Goal: Task Accomplishment & Management: Use online tool/utility

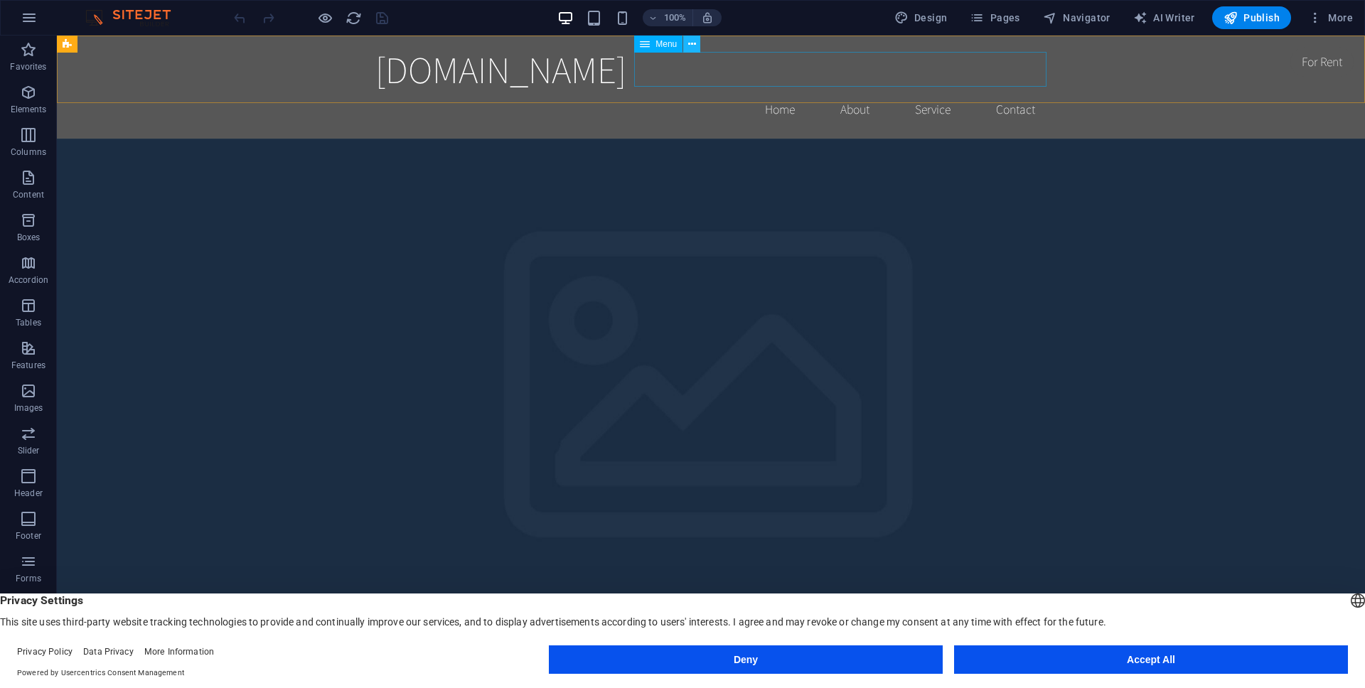
click at [688, 44] on icon at bounding box center [692, 44] width 8 height 15
click at [26, 94] on icon "button" at bounding box center [28, 92] width 17 height 17
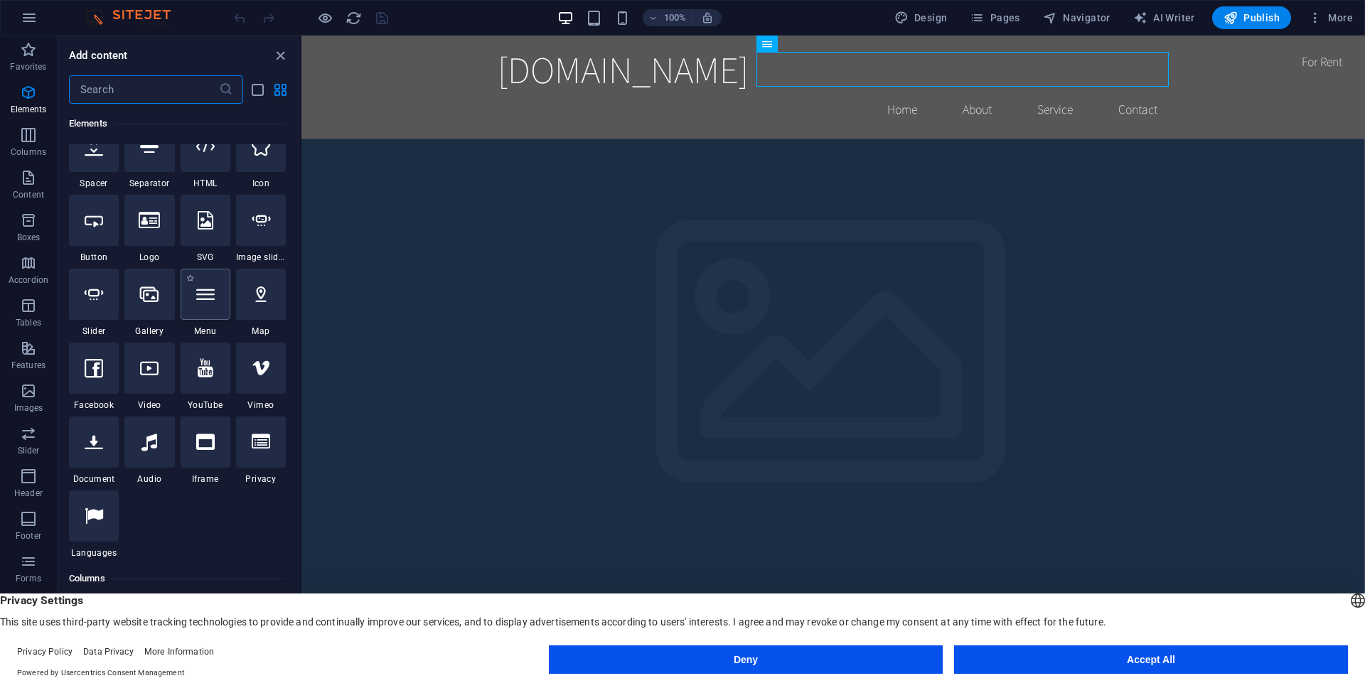
scroll to position [246, 0]
click at [20, 181] on icon "button" at bounding box center [28, 177] width 17 height 17
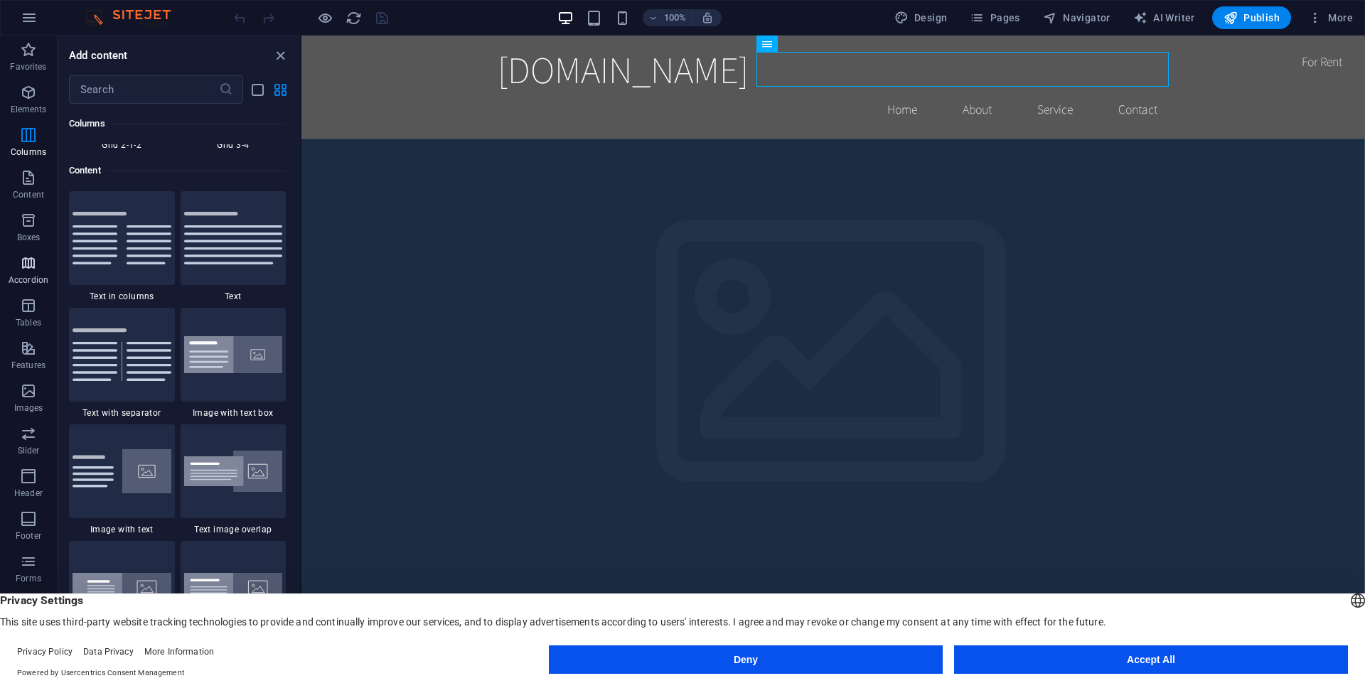
scroll to position [2487, 0]
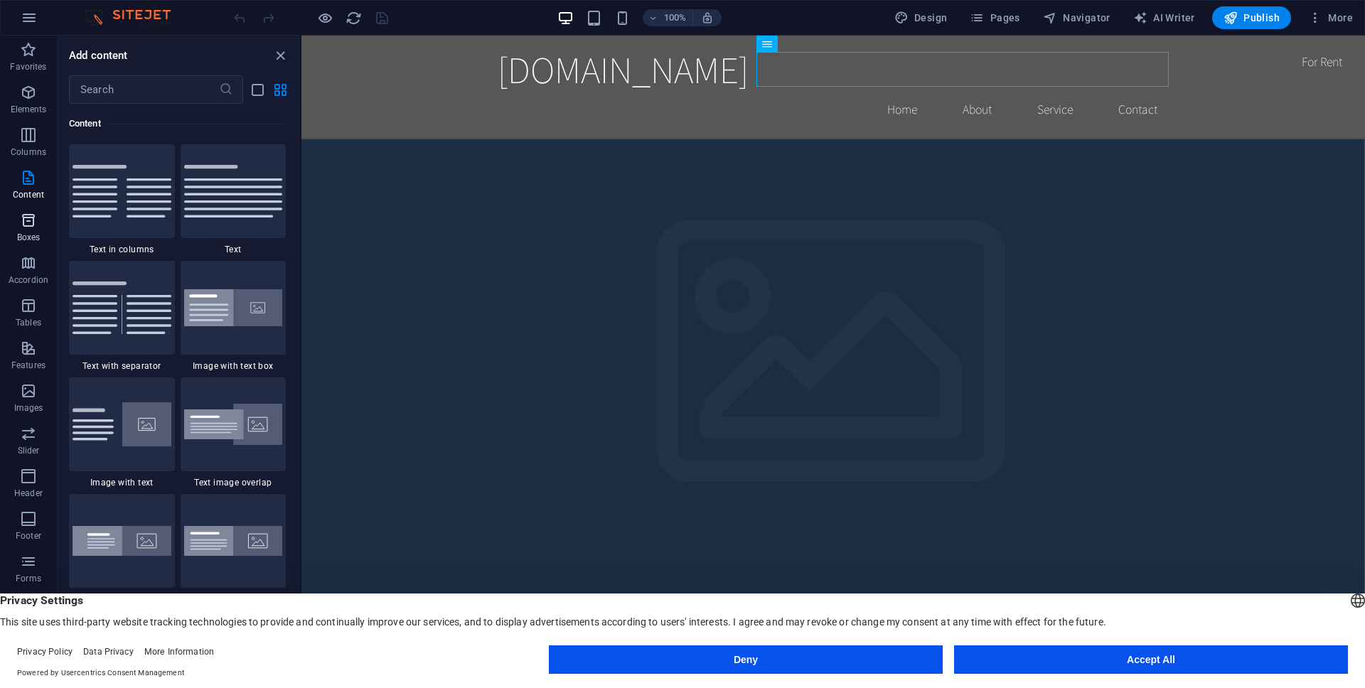
click at [20, 235] on p "Boxes" at bounding box center [28, 237] width 23 height 11
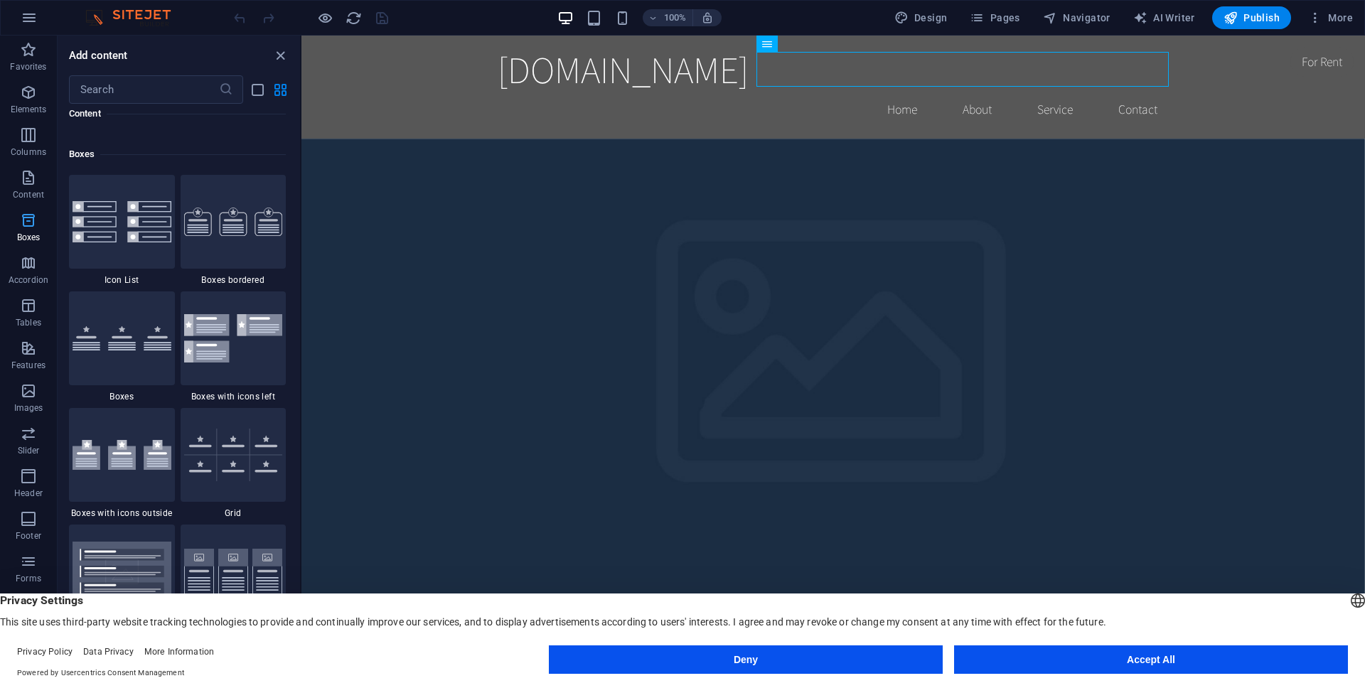
scroll to position [3921, 0]
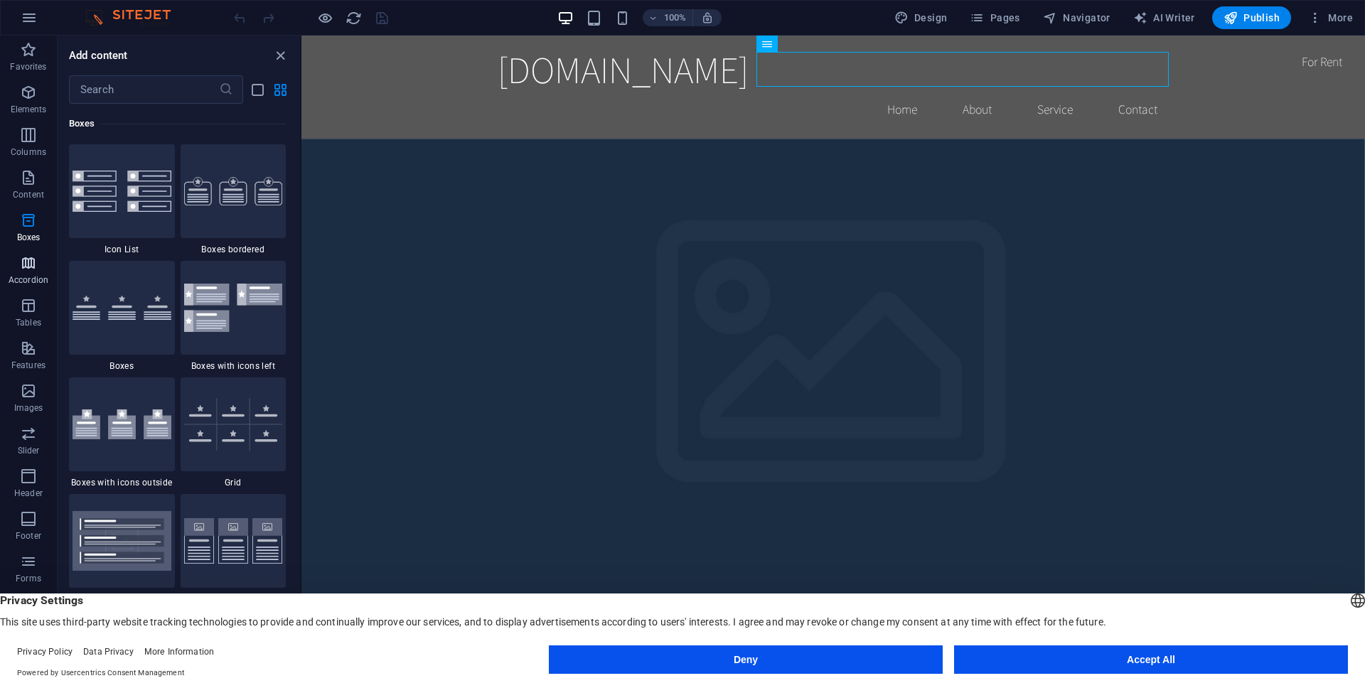
click at [20, 264] on icon "button" at bounding box center [28, 262] width 17 height 17
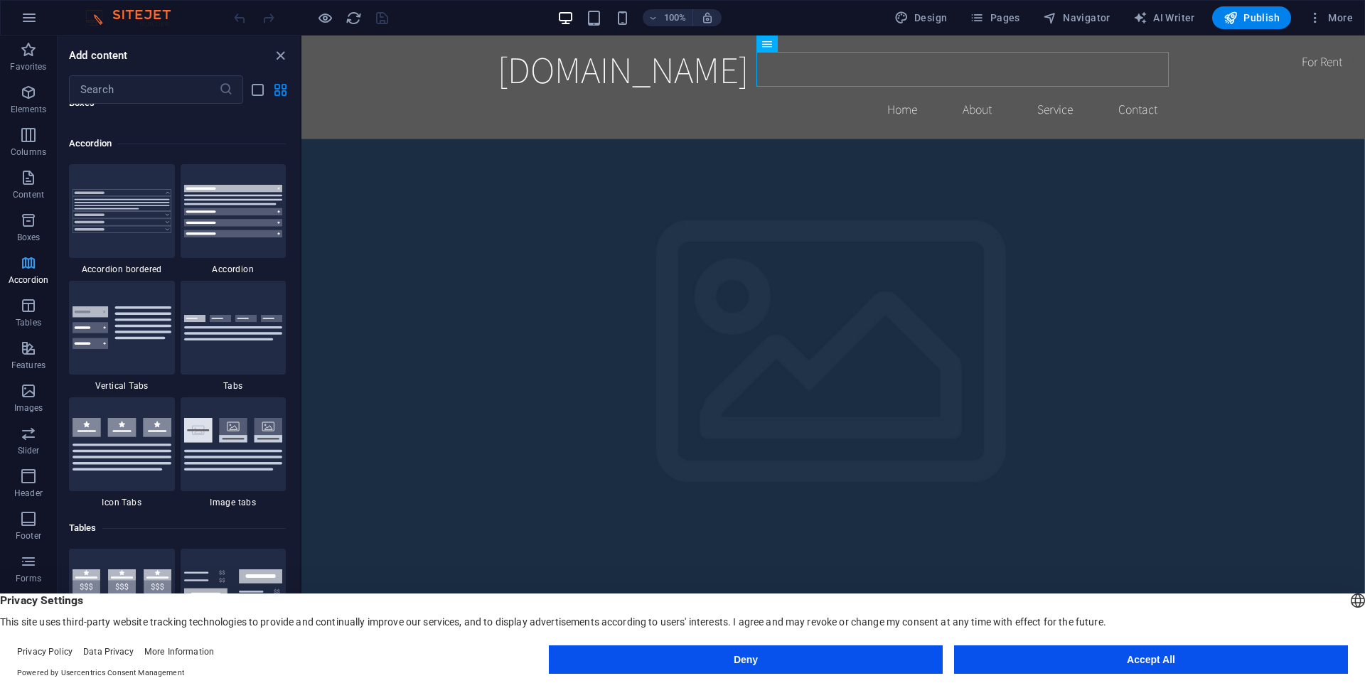
scroll to position [4538, 0]
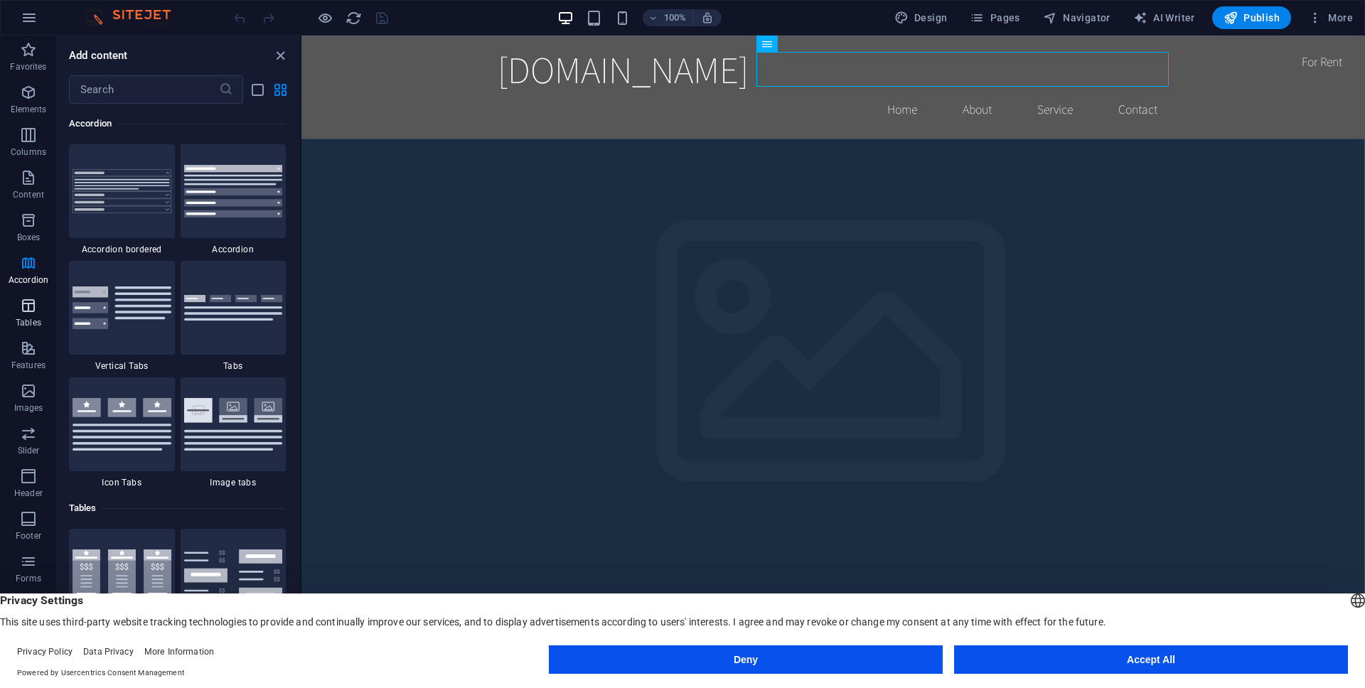
click at [23, 301] on icon "button" at bounding box center [28, 305] width 17 height 17
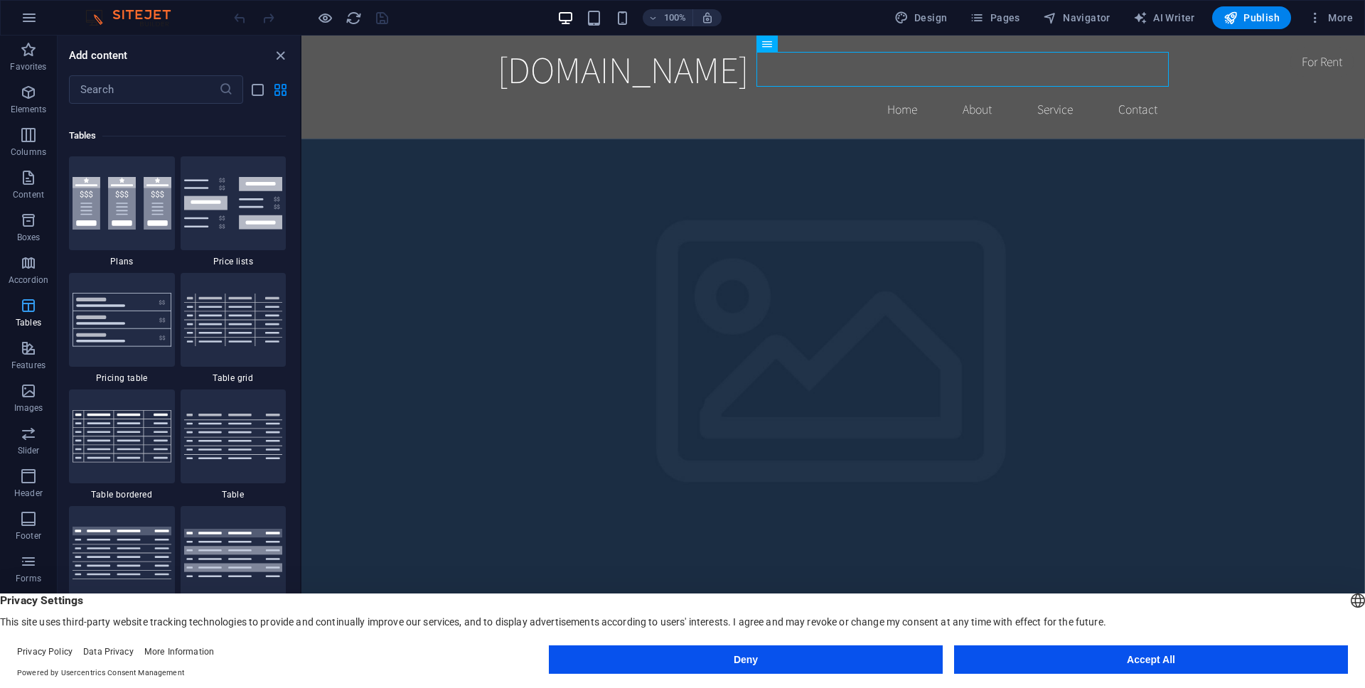
scroll to position [4923, 0]
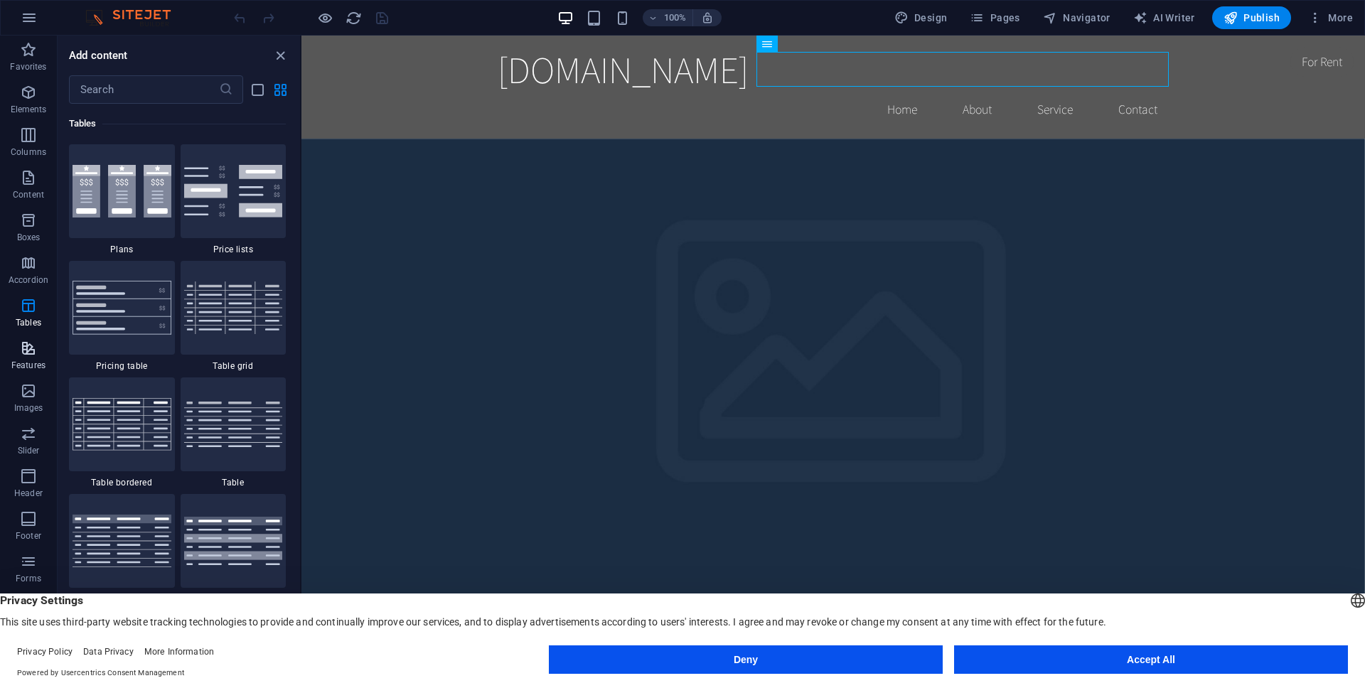
click at [36, 351] on icon "button" at bounding box center [28, 348] width 17 height 17
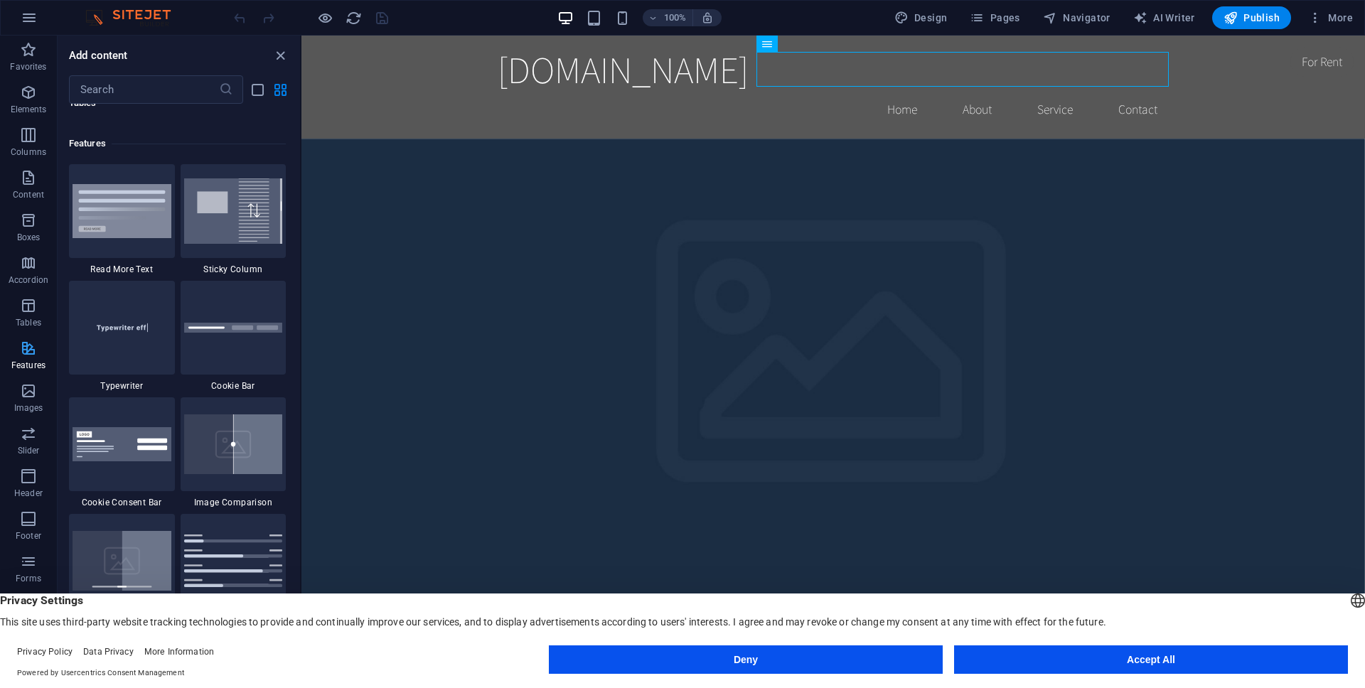
scroll to position [5540, 0]
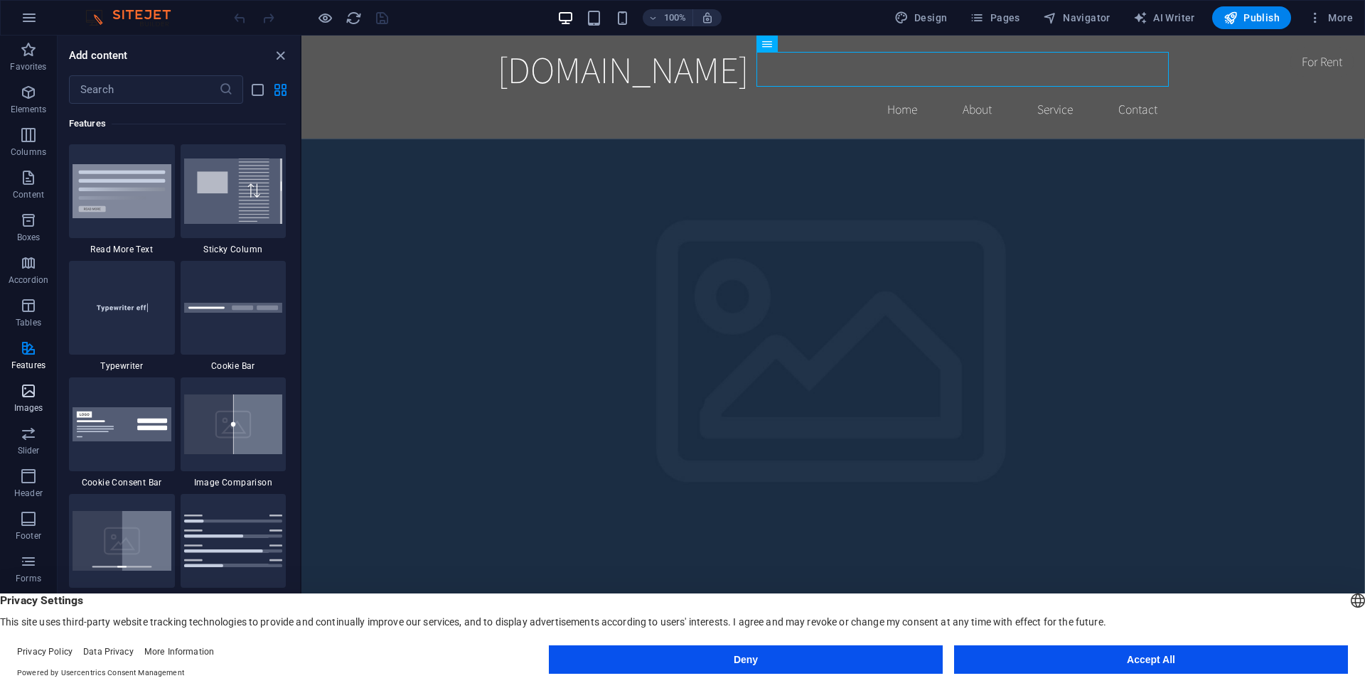
click at [15, 397] on span "Images" at bounding box center [28, 399] width 57 height 34
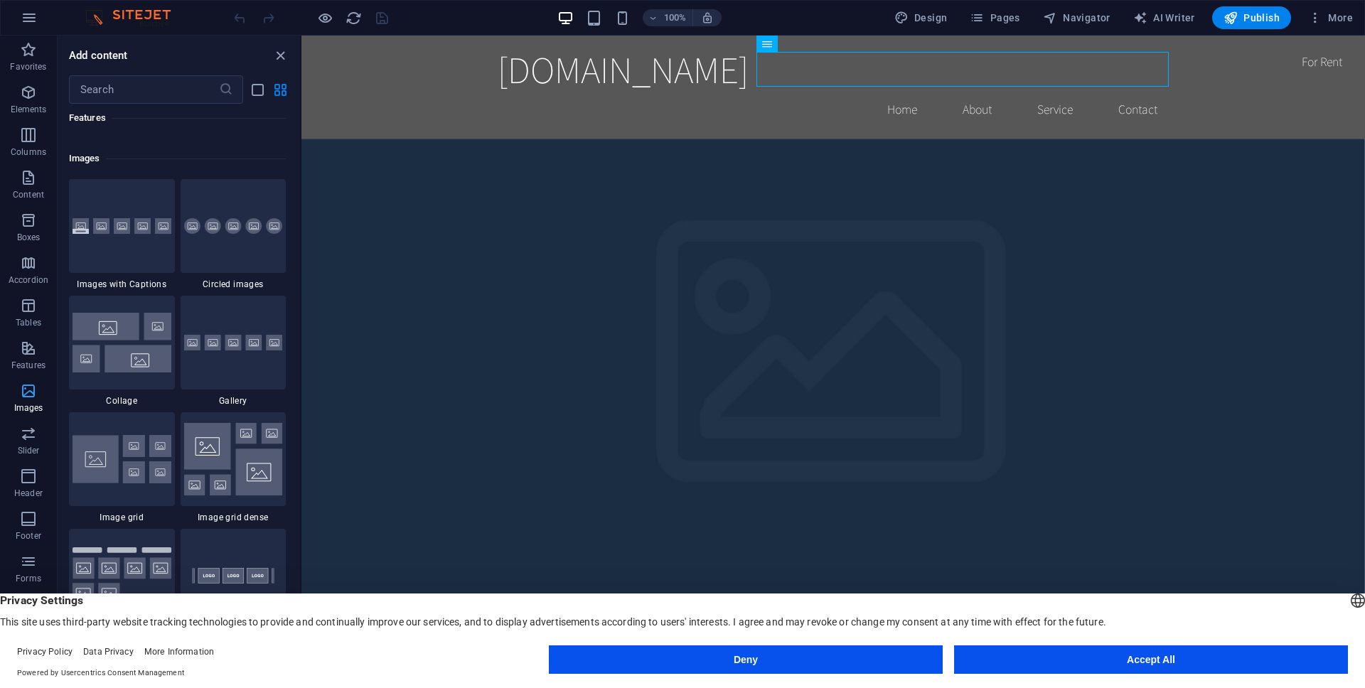
scroll to position [7207, 0]
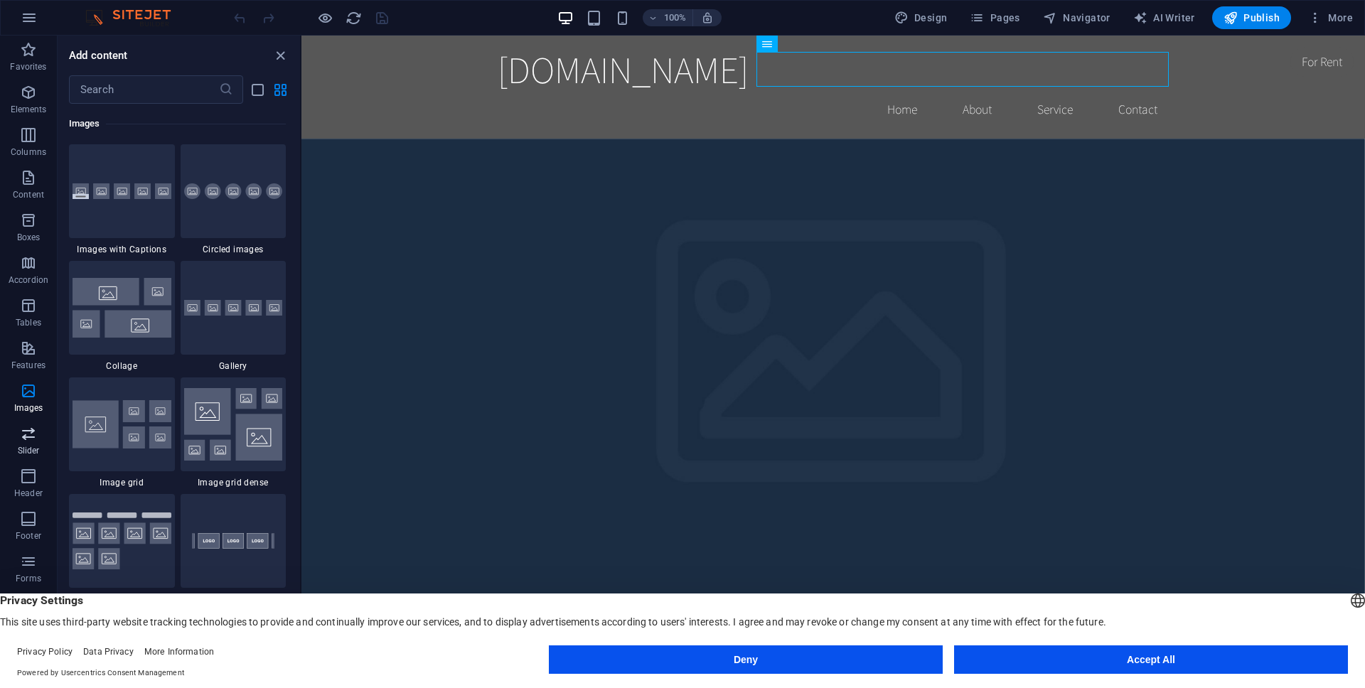
click at [27, 441] on icon "button" at bounding box center [28, 433] width 17 height 17
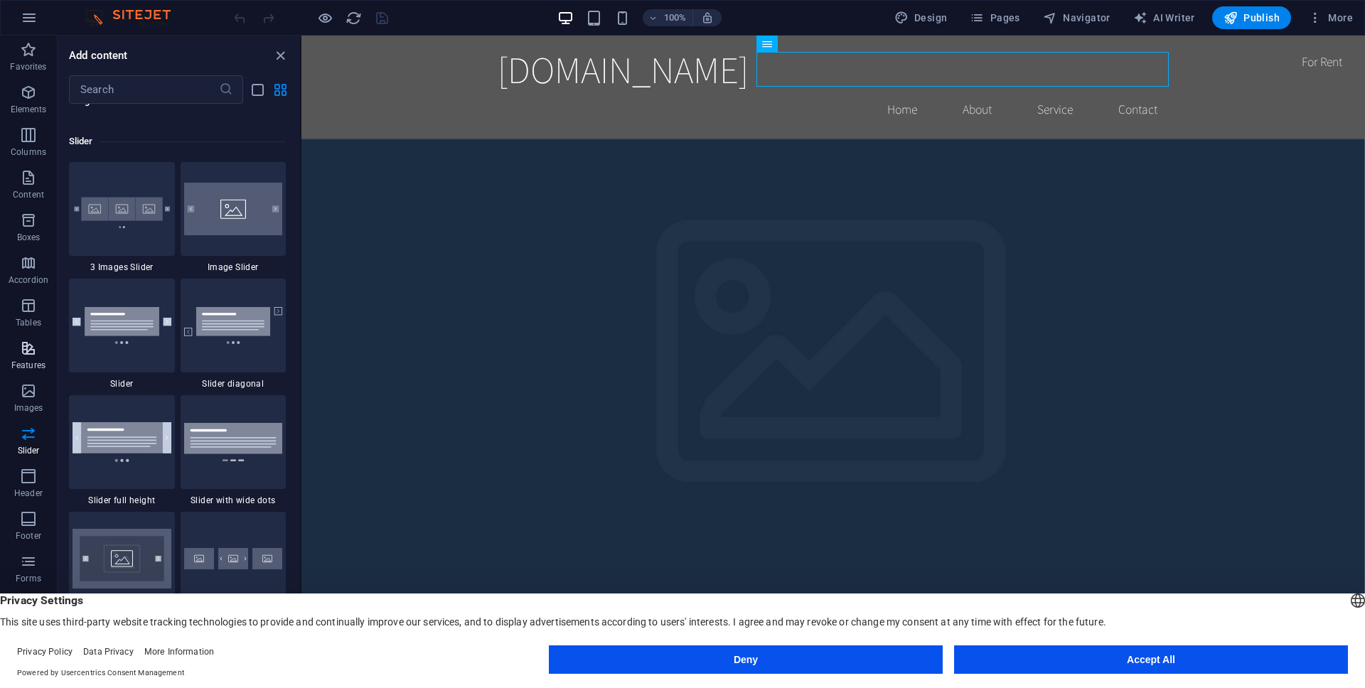
scroll to position [8058, 0]
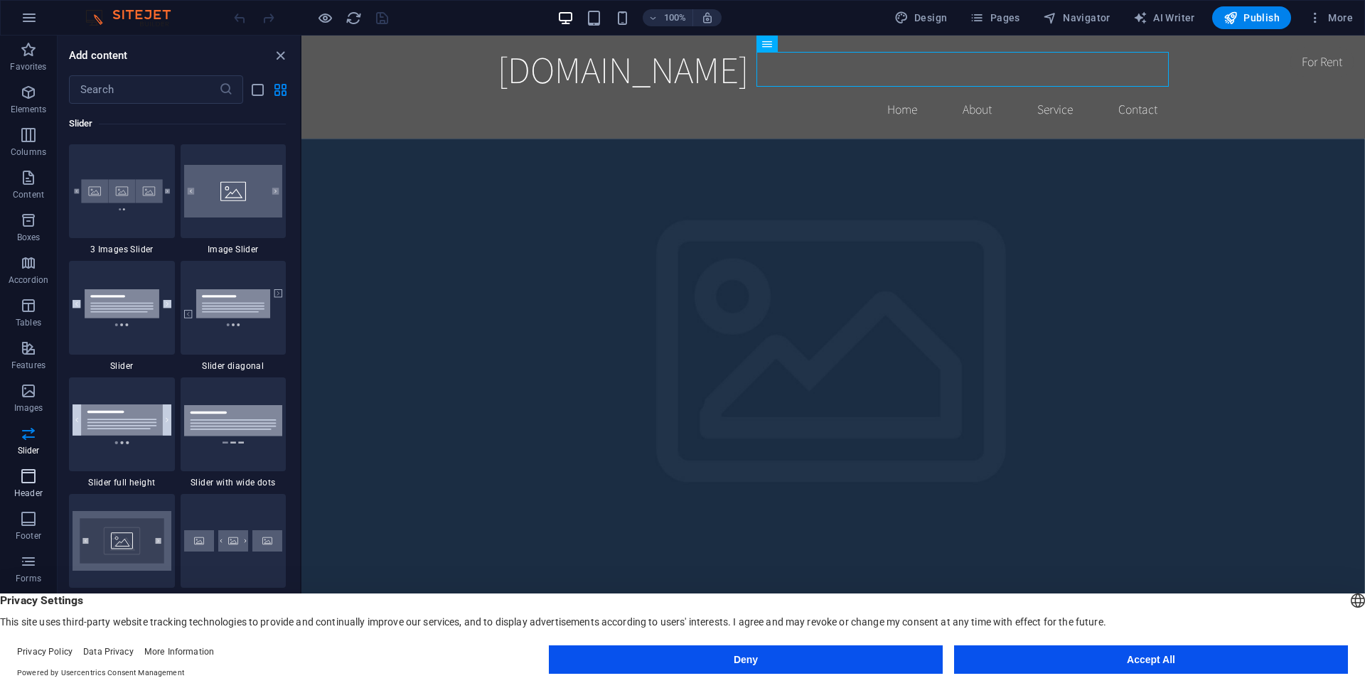
click at [20, 473] on icon "button" at bounding box center [28, 476] width 17 height 17
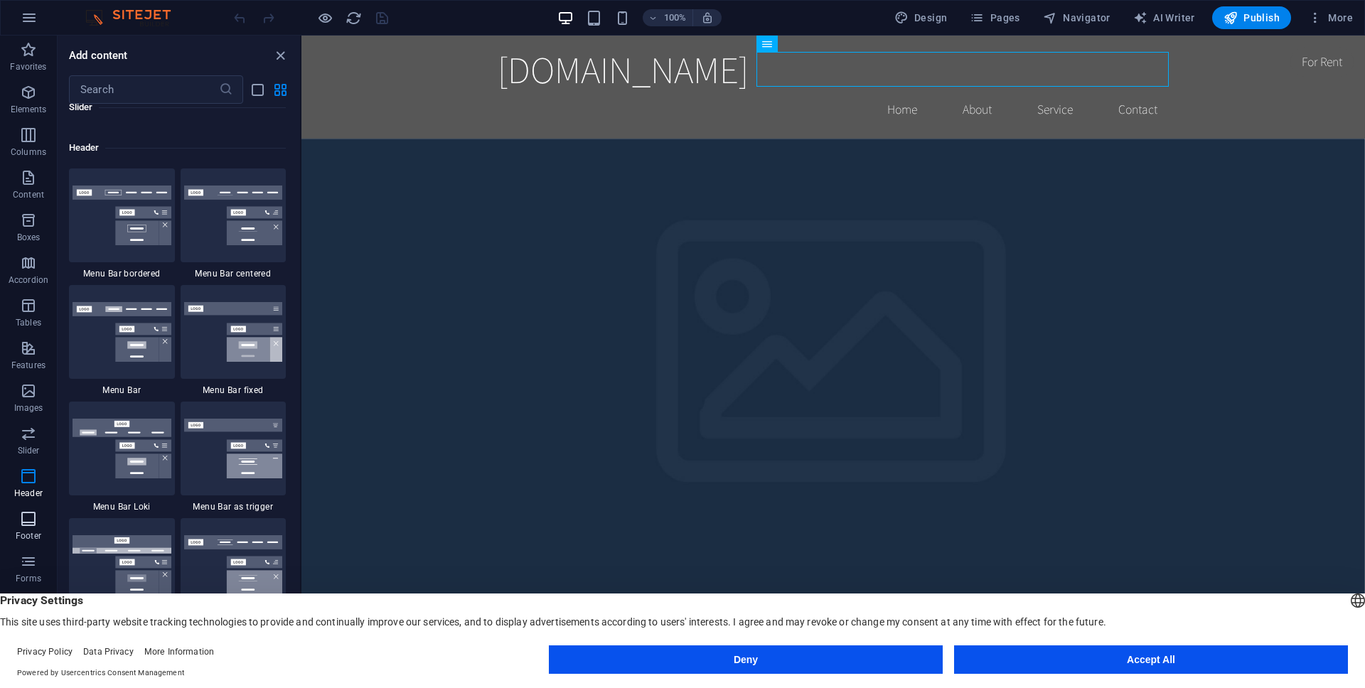
scroll to position [8559, 0]
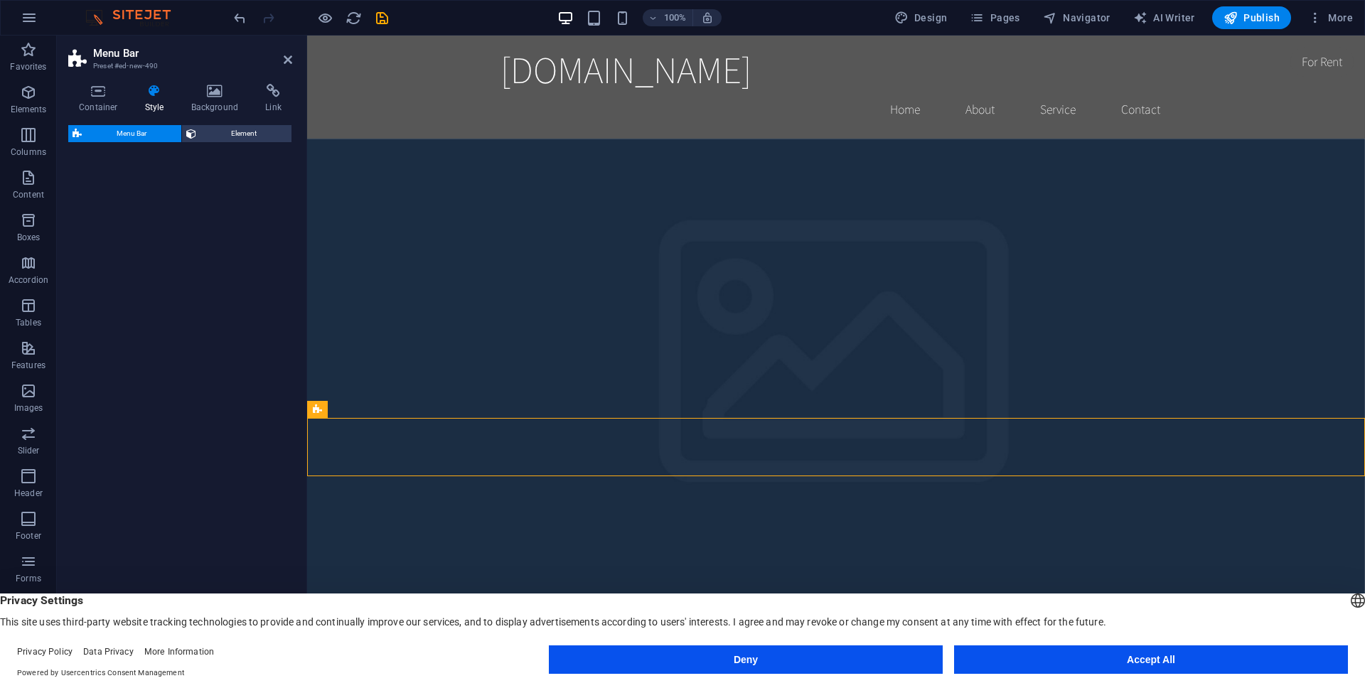
select select "rem"
select select "preset-menu-v2-border"
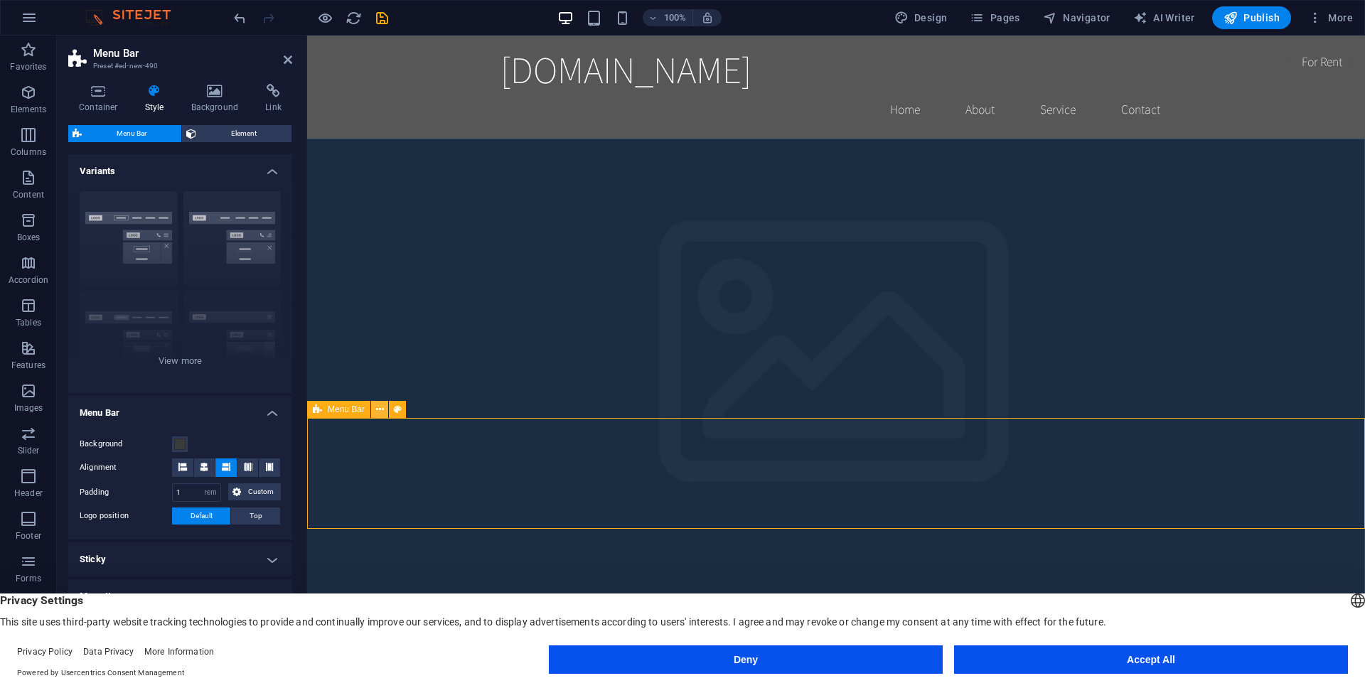
click at [378, 409] on icon at bounding box center [380, 409] width 8 height 15
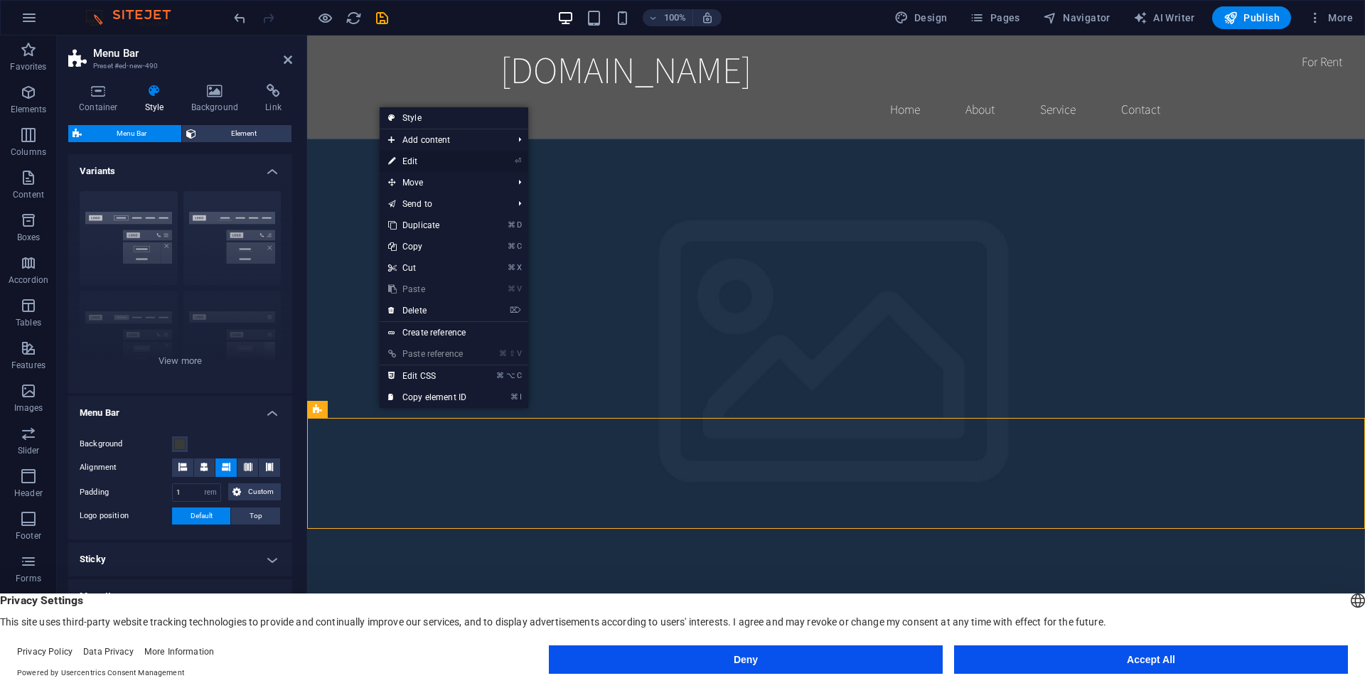
drag, startPoint x: 427, startPoint y: 166, endPoint x: 119, endPoint y: 131, distance: 309.8
click at [427, 166] on link "⏎ Edit" at bounding box center [427, 161] width 95 height 21
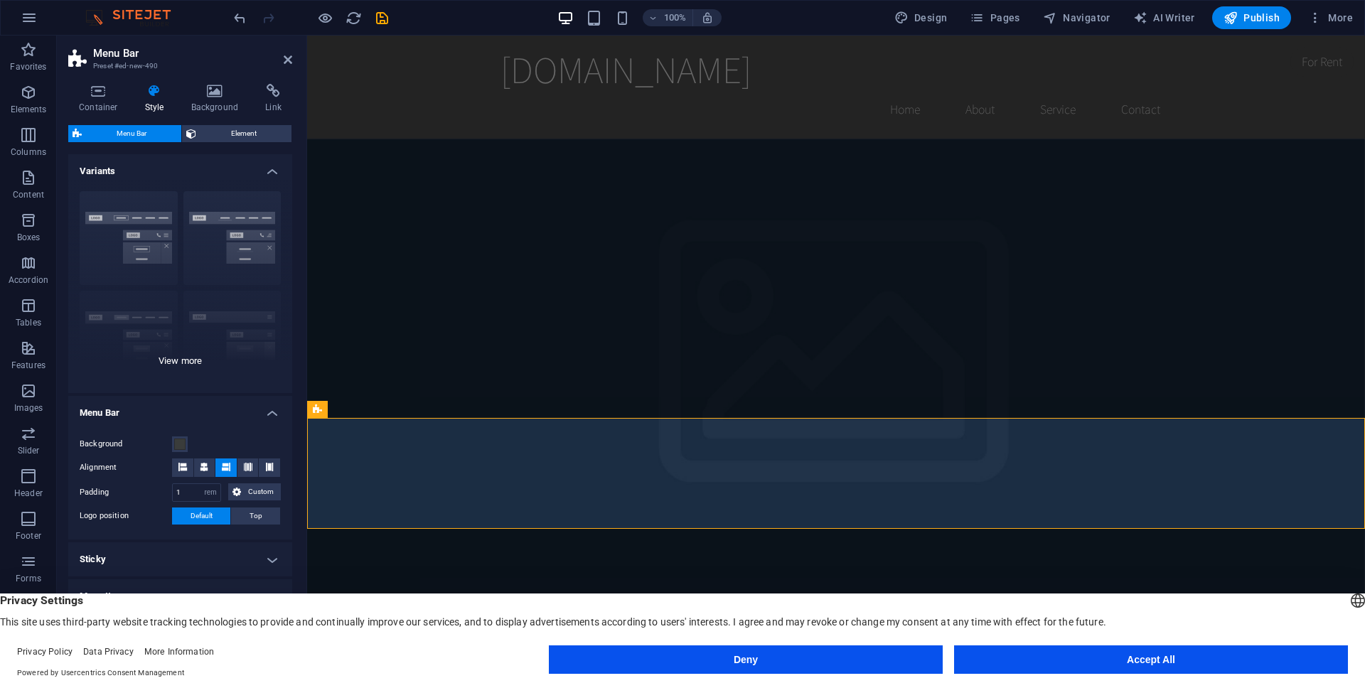
click at [168, 367] on div "Border Centered Default Fixed Loki Trigger Wide XXL" at bounding box center [180, 286] width 224 height 213
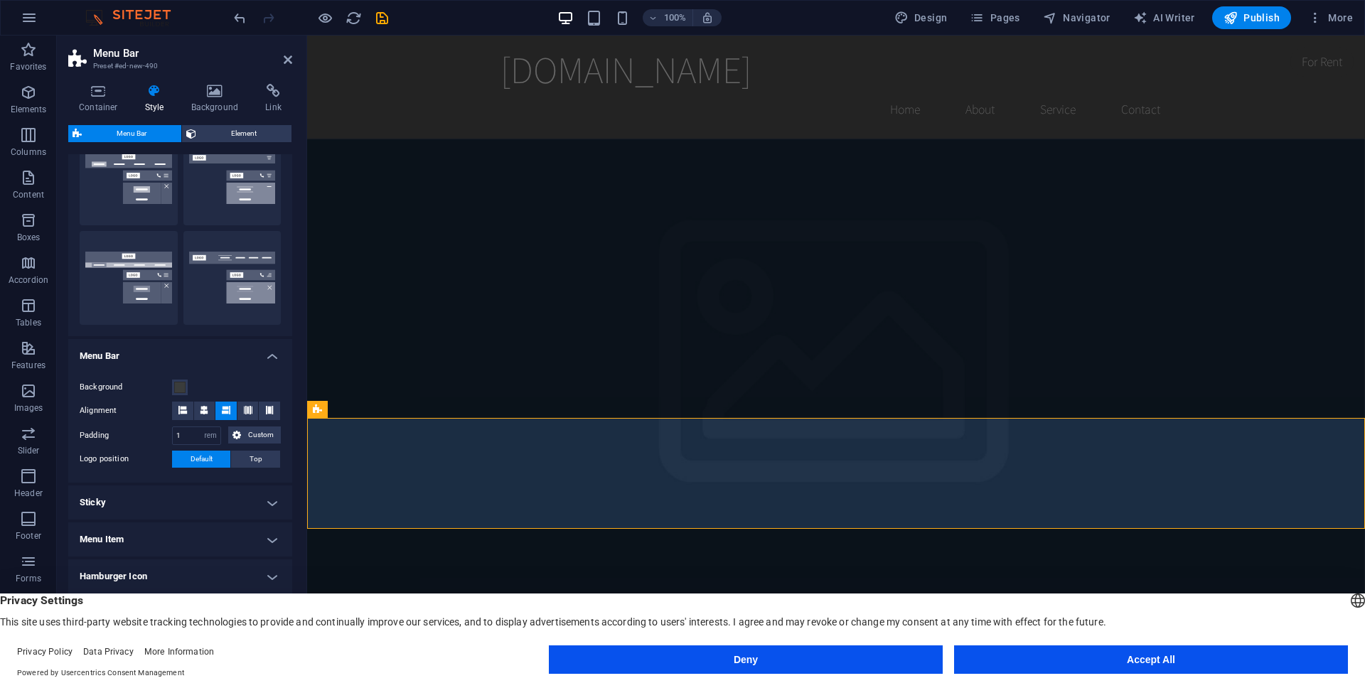
scroll to position [329, 0]
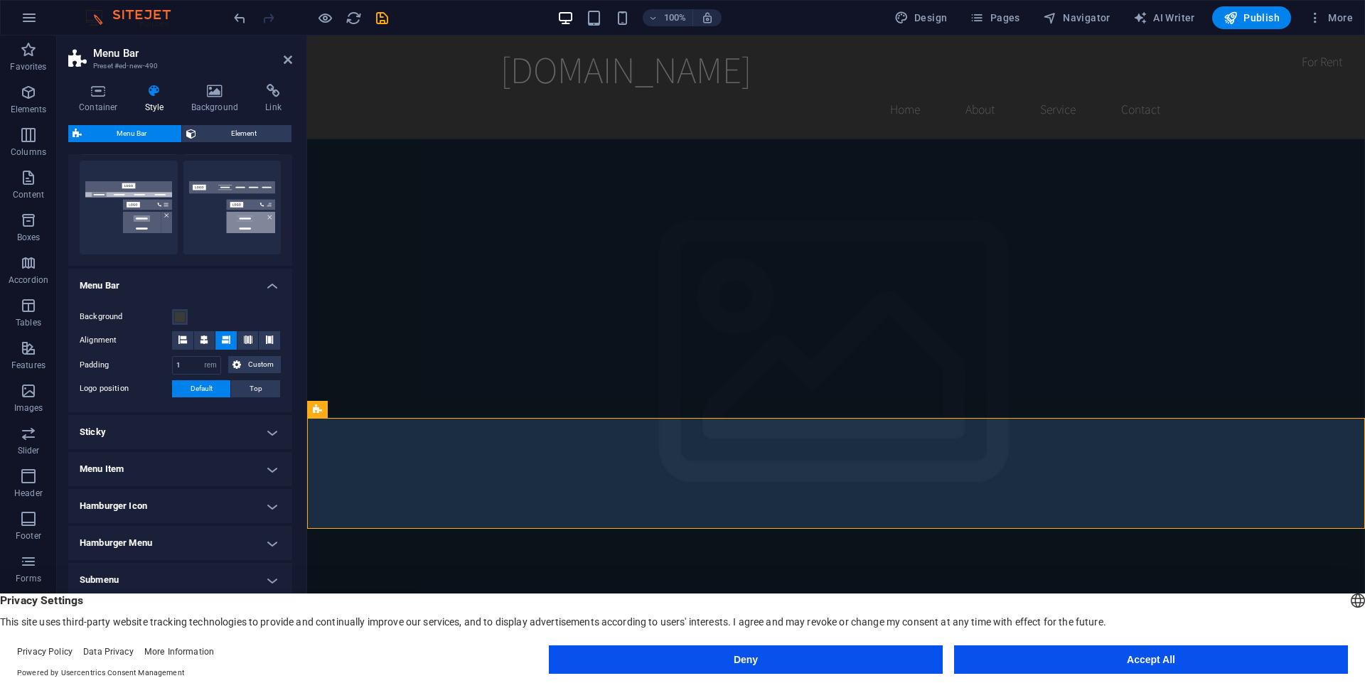
click at [140, 429] on h4 "Sticky" at bounding box center [180, 432] width 224 height 34
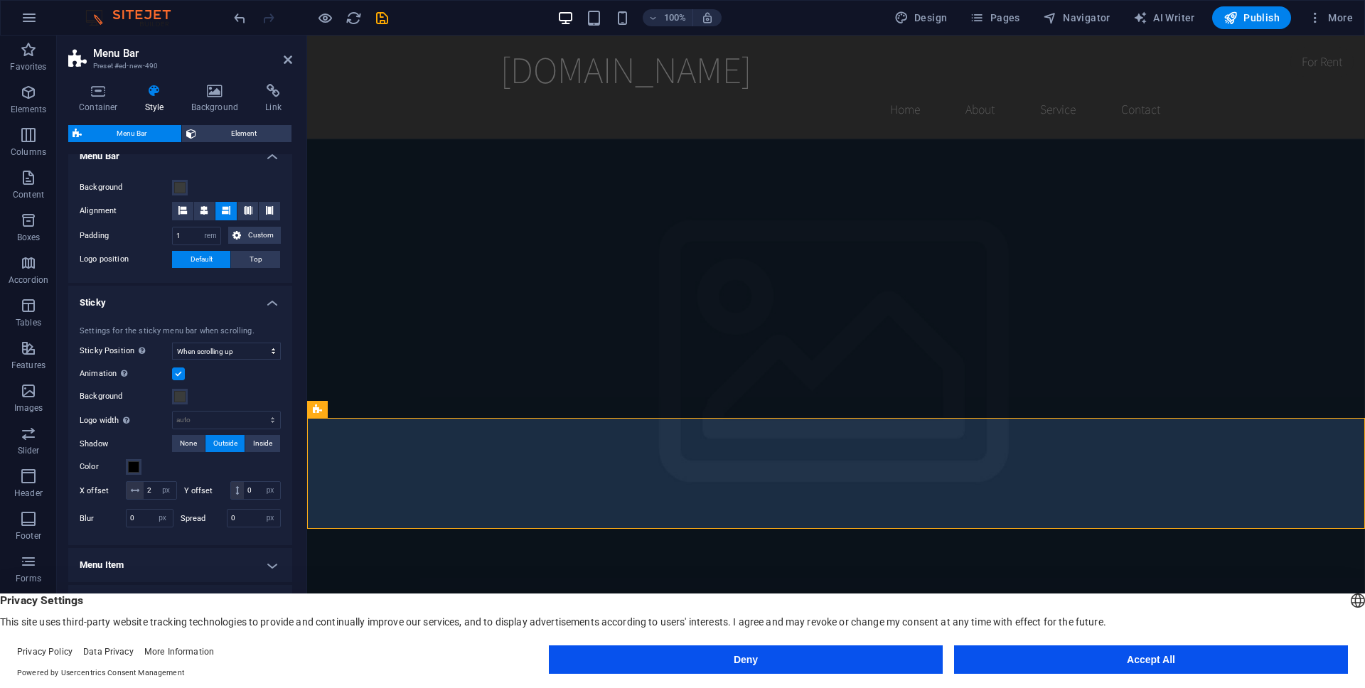
scroll to position [573, 0]
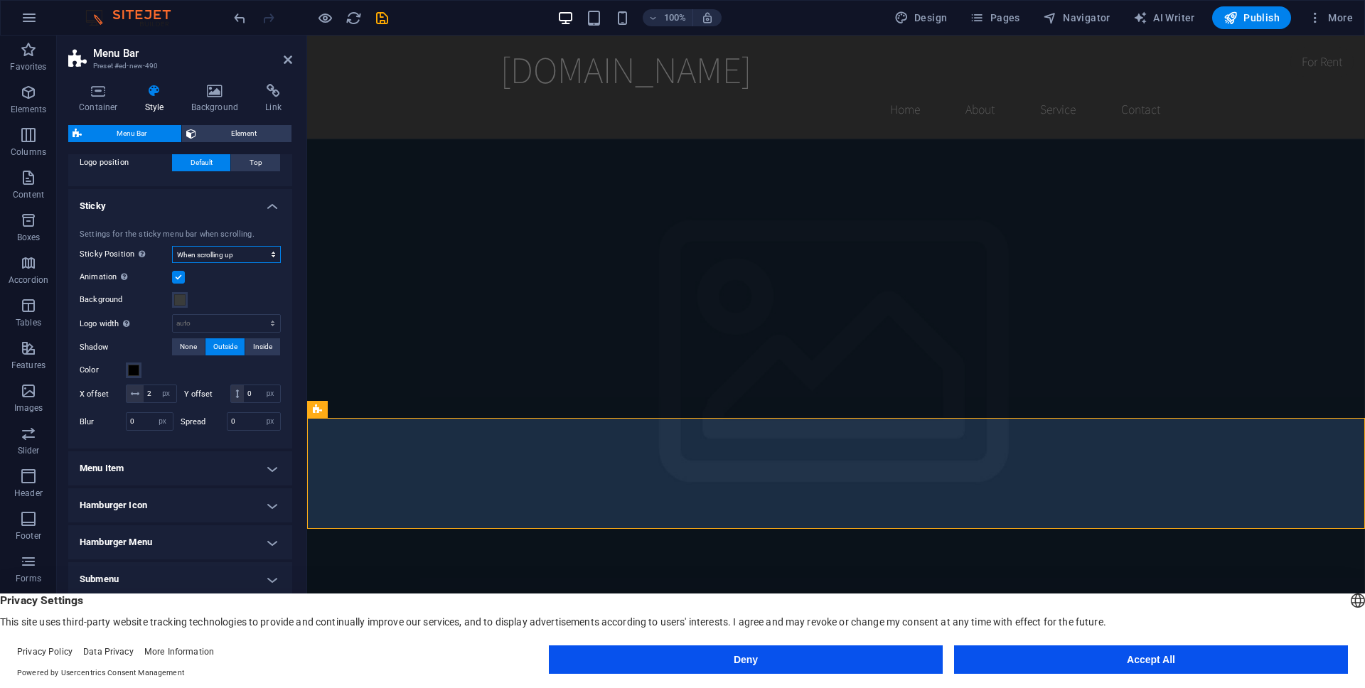
click at [186, 246] on select "Off Instant After menu After banner When scrolling up" at bounding box center [226, 254] width 109 height 17
click at [172, 246] on select "Off Instant After menu After banner When scrolling up" at bounding box center [226, 254] width 109 height 17
click at [152, 464] on h4 "Menu Item" at bounding box center [180, 468] width 224 height 34
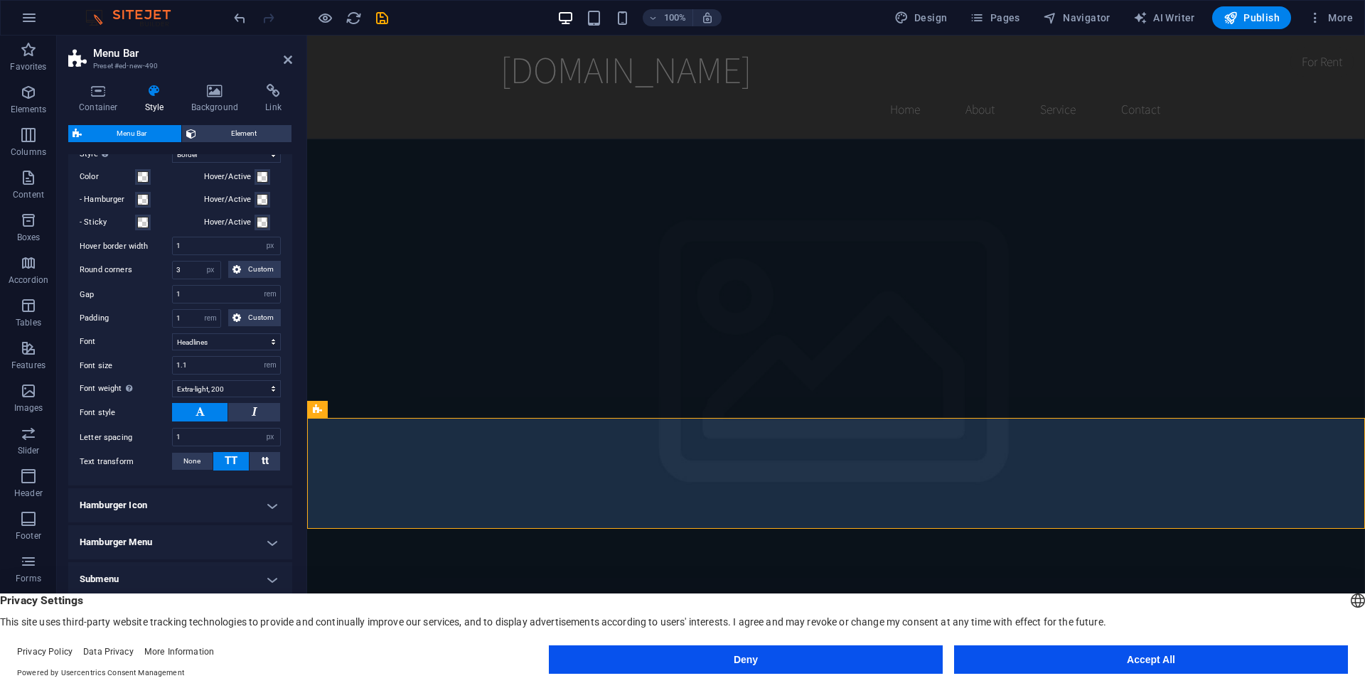
scroll to position [942, 0]
click at [155, 500] on h4 "Hamburger Icon" at bounding box center [180, 505] width 224 height 34
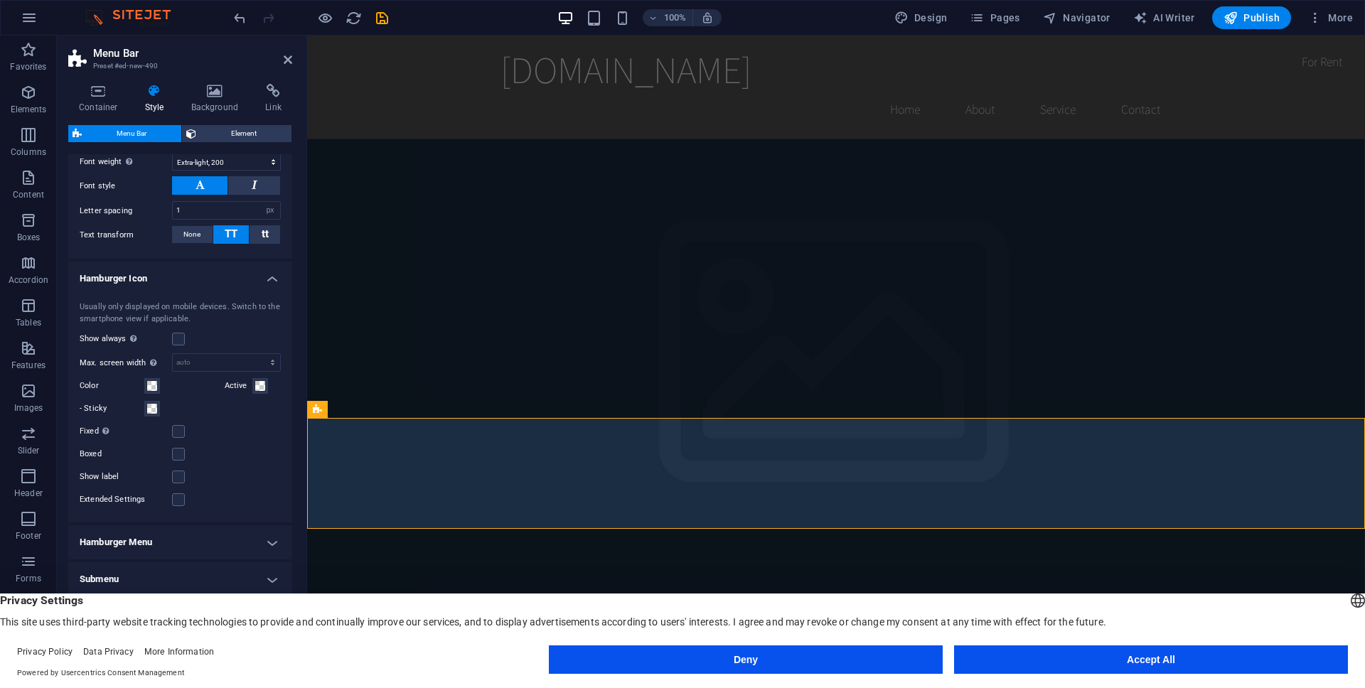
scroll to position [1168, 0]
click at [143, 537] on h4 "Hamburger Menu" at bounding box center [180, 542] width 224 height 34
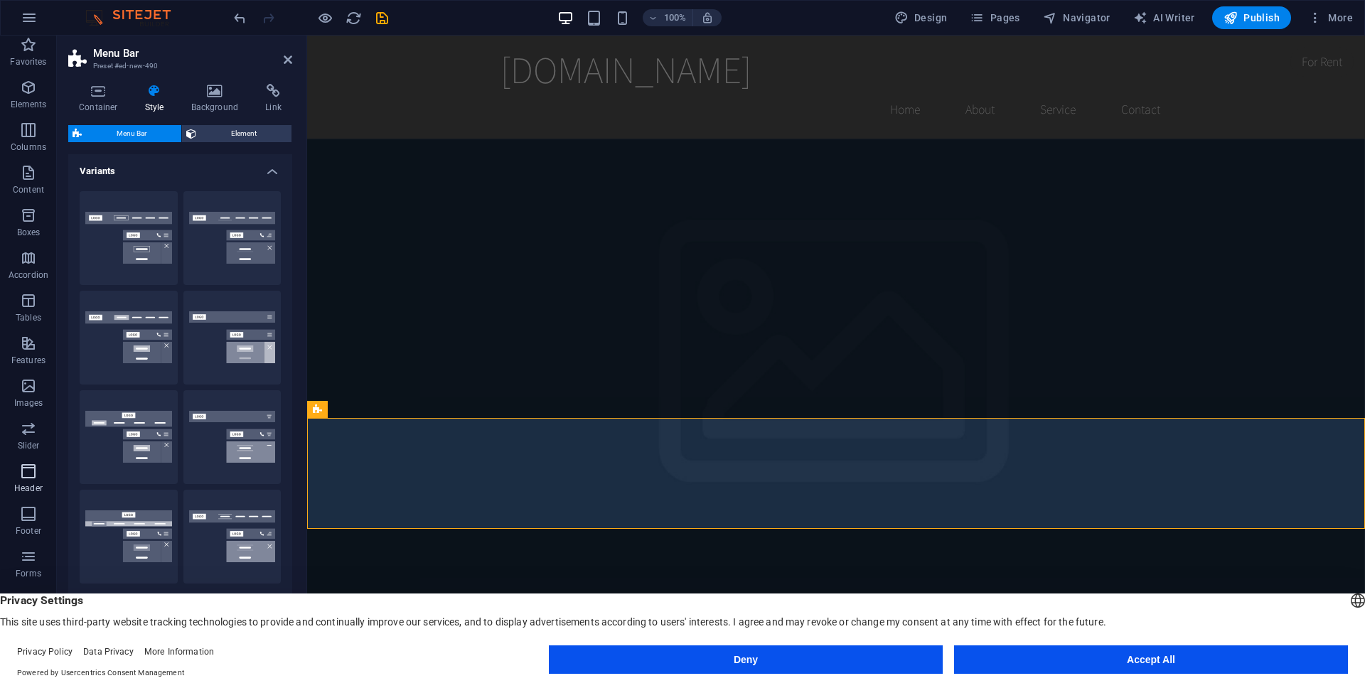
scroll to position [10, 0]
click at [720, 658] on button "Deny" at bounding box center [746, 659] width 394 height 28
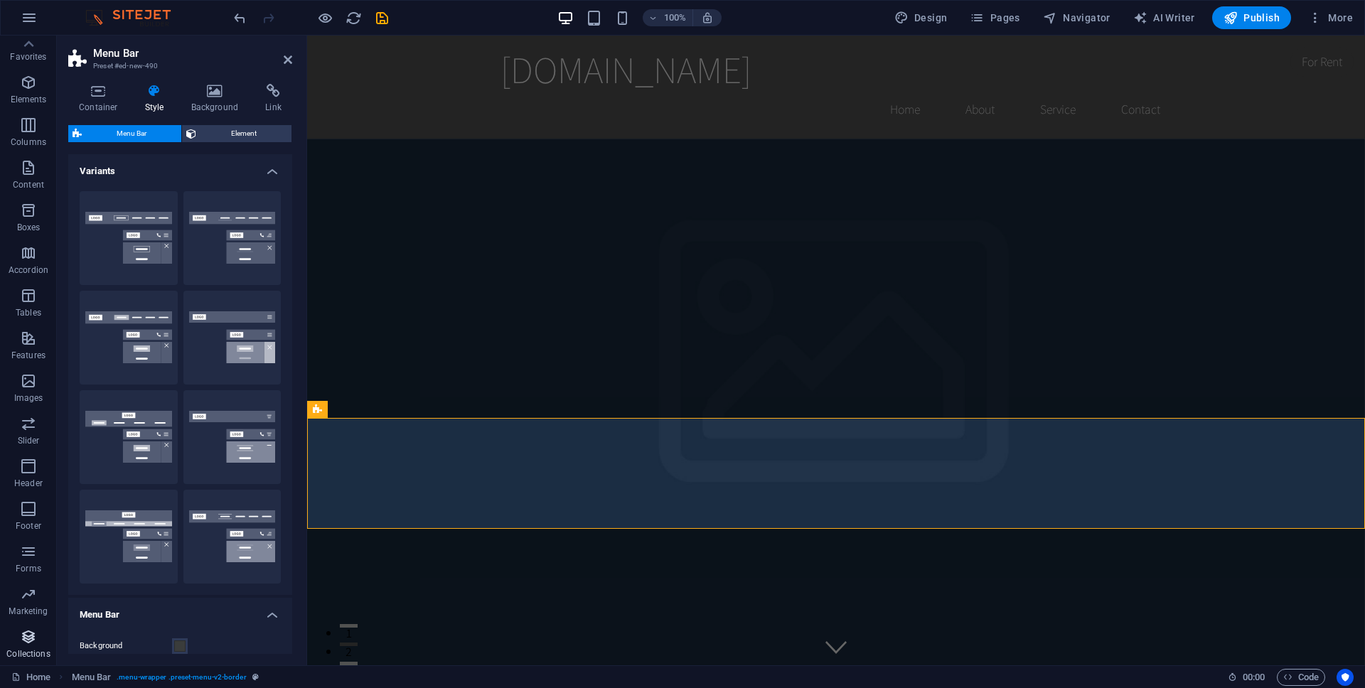
click at [41, 630] on span "Collections" at bounding box center [28, 645] width 57 height 34
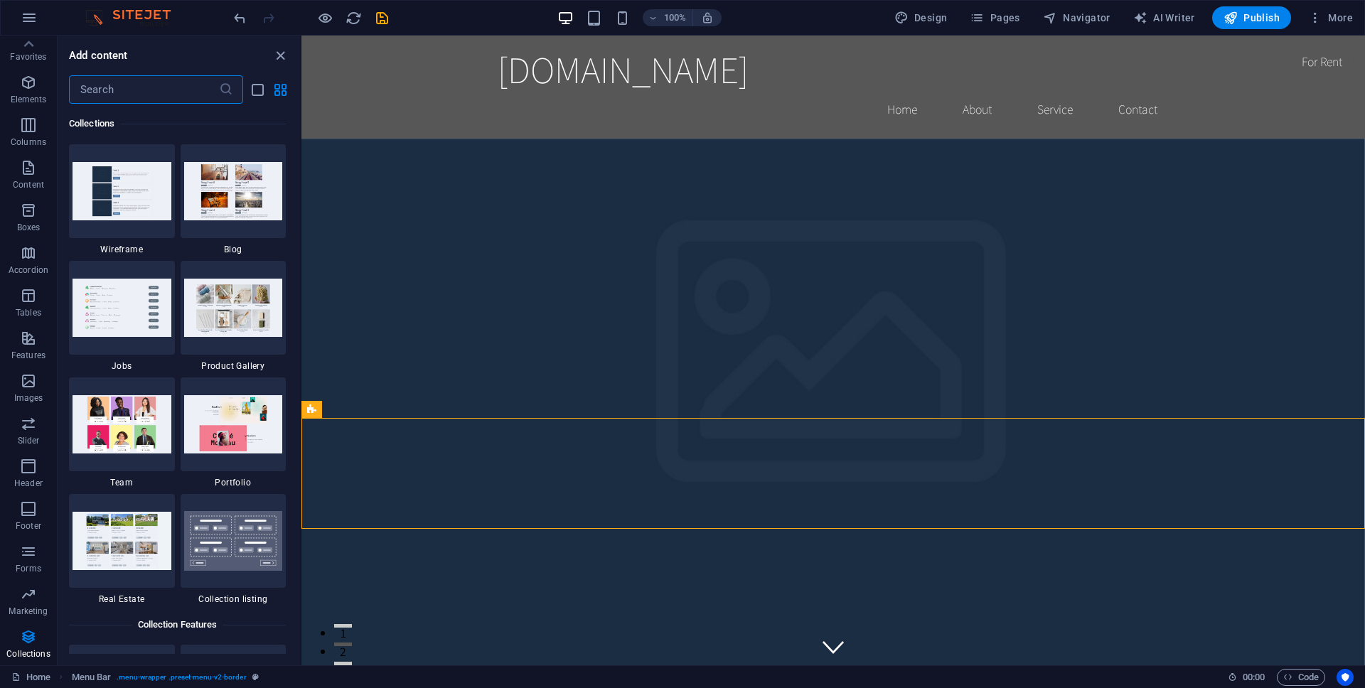
scroll to position [13045, 0]
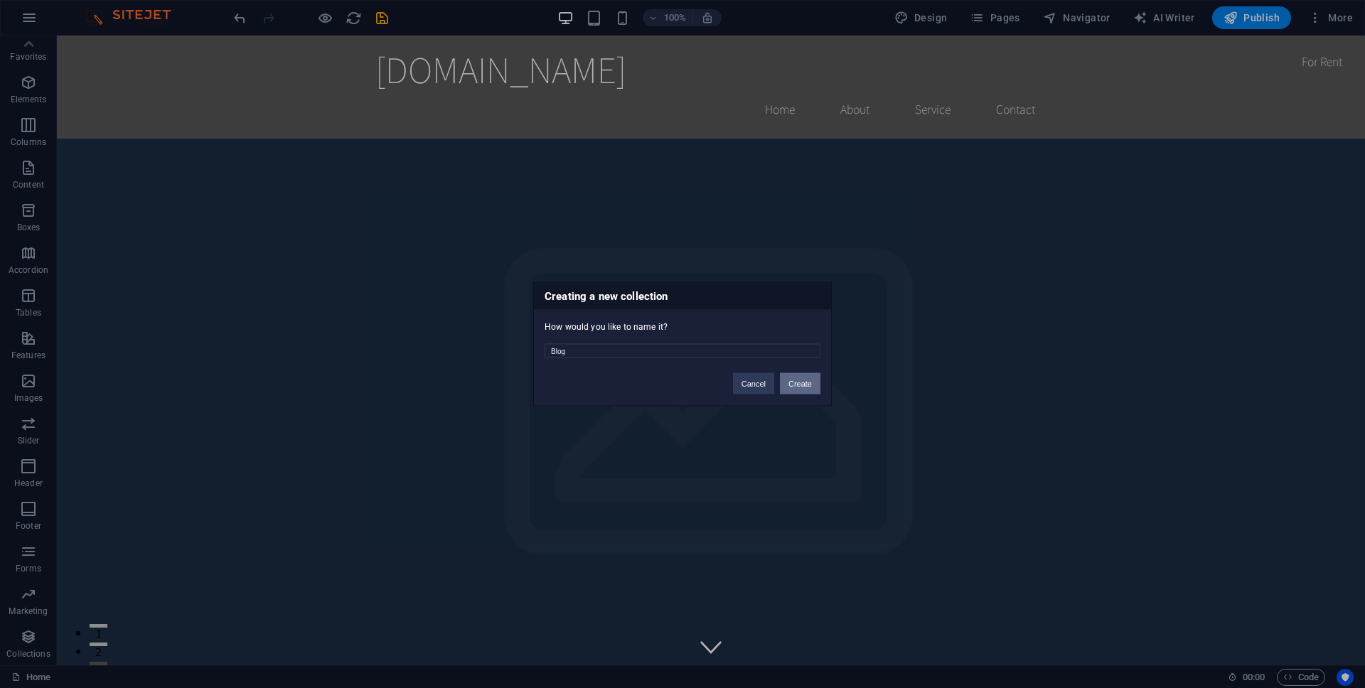
click at [790, 381] on button "Create" at bounding box center [800, 383] width 41 height 21
click at [709, 384] on button "Cancel" at bounding box center [704, 383] width 41 height 21
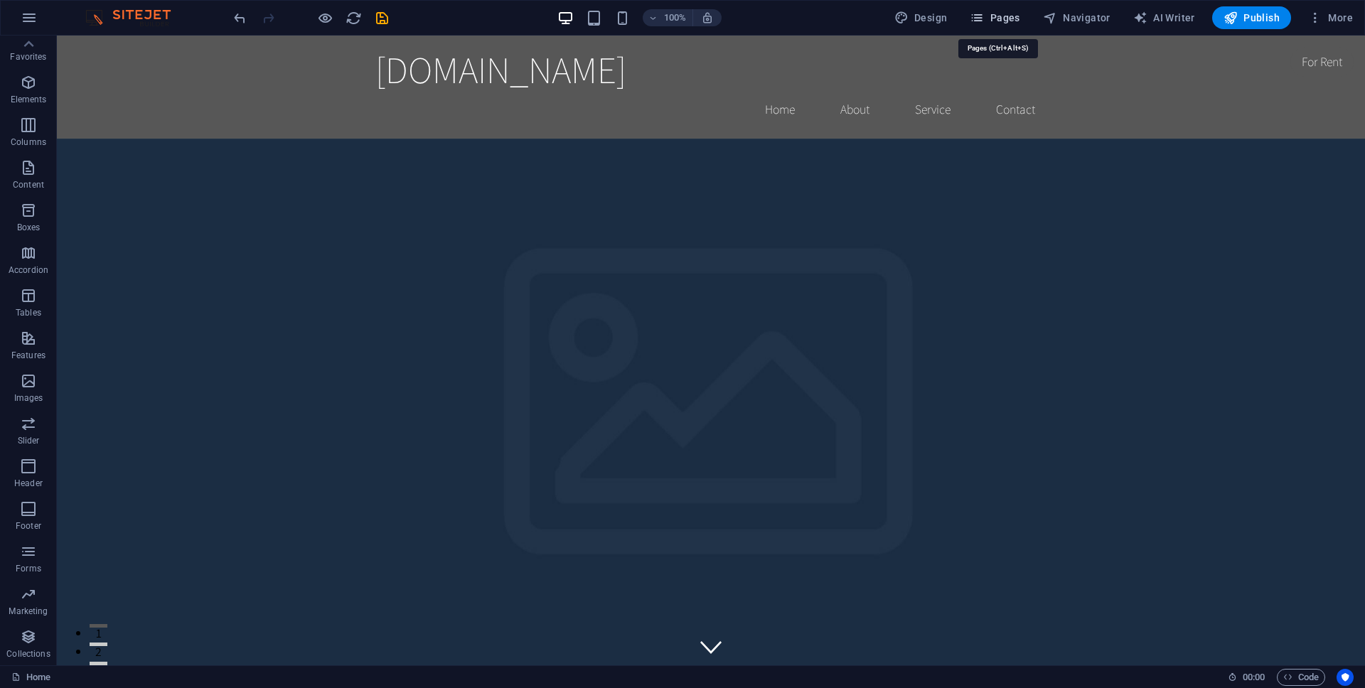
click at [984, 17] on icon "button" at bounding box center [976, 18] width 14 height 14
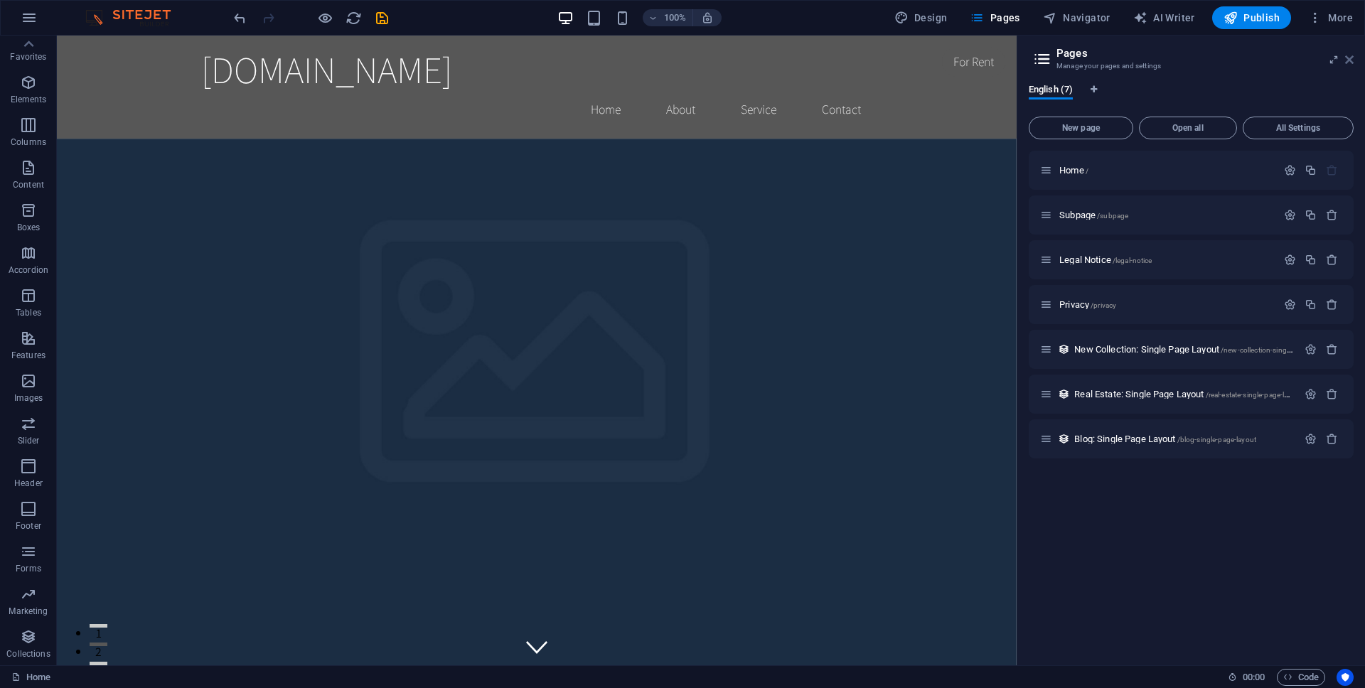
click at [1345, 62] on icon at bounding box center [1349, 59] width 9 height 11
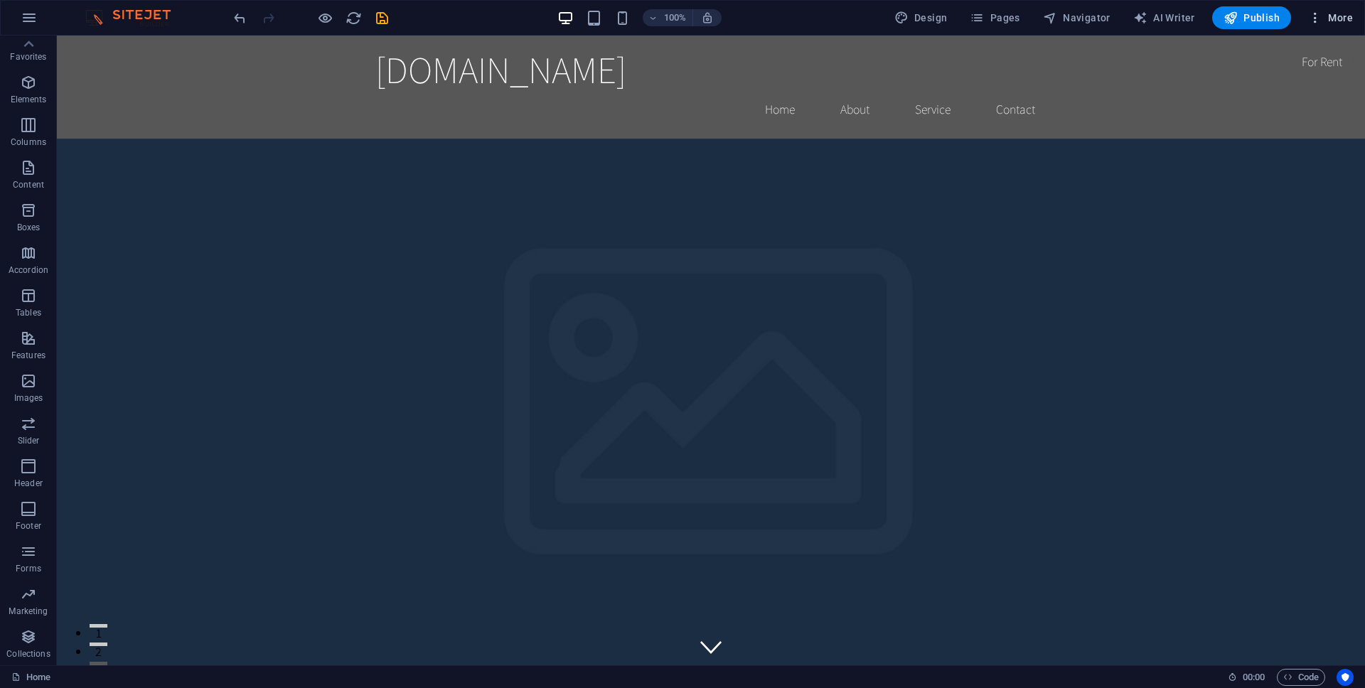
click at [1311, 20] on icon "button" at bounding box center [1315, 18] width 14 height 14
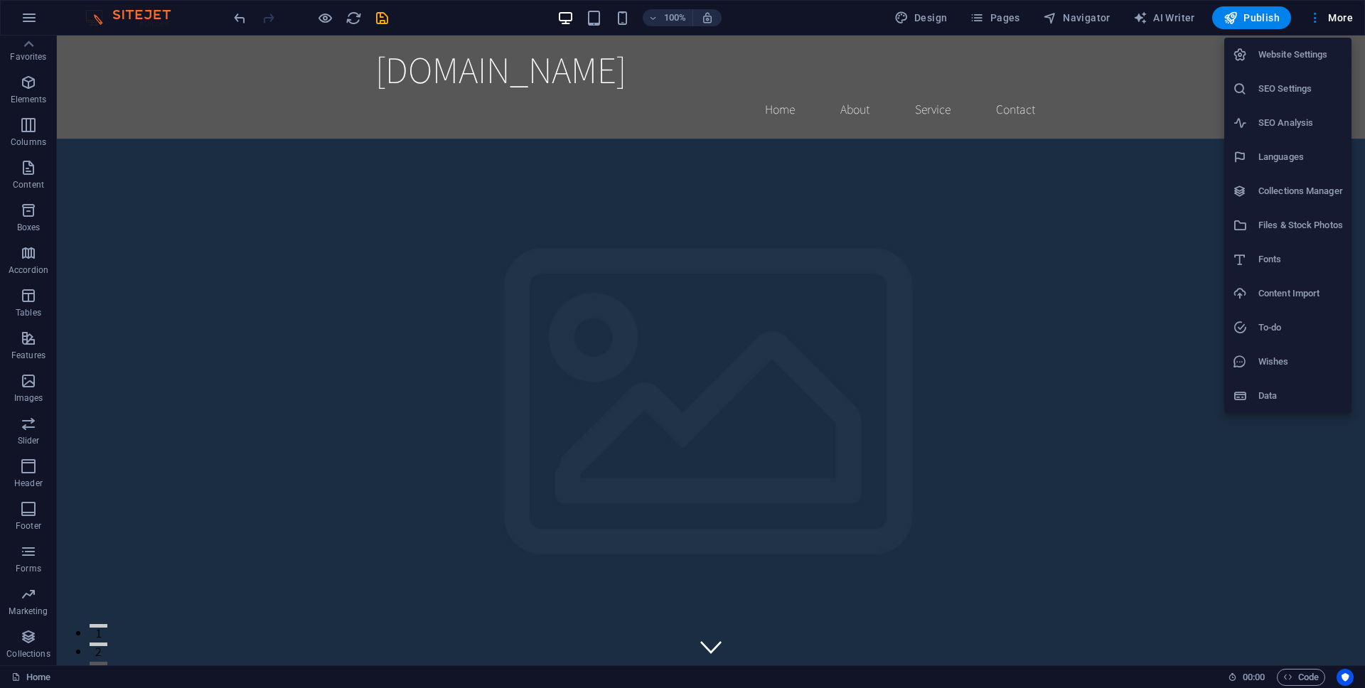
click at [1300, 51] on h6 "Website Settings" at bounding box center [1300, 54] width 85 height 17
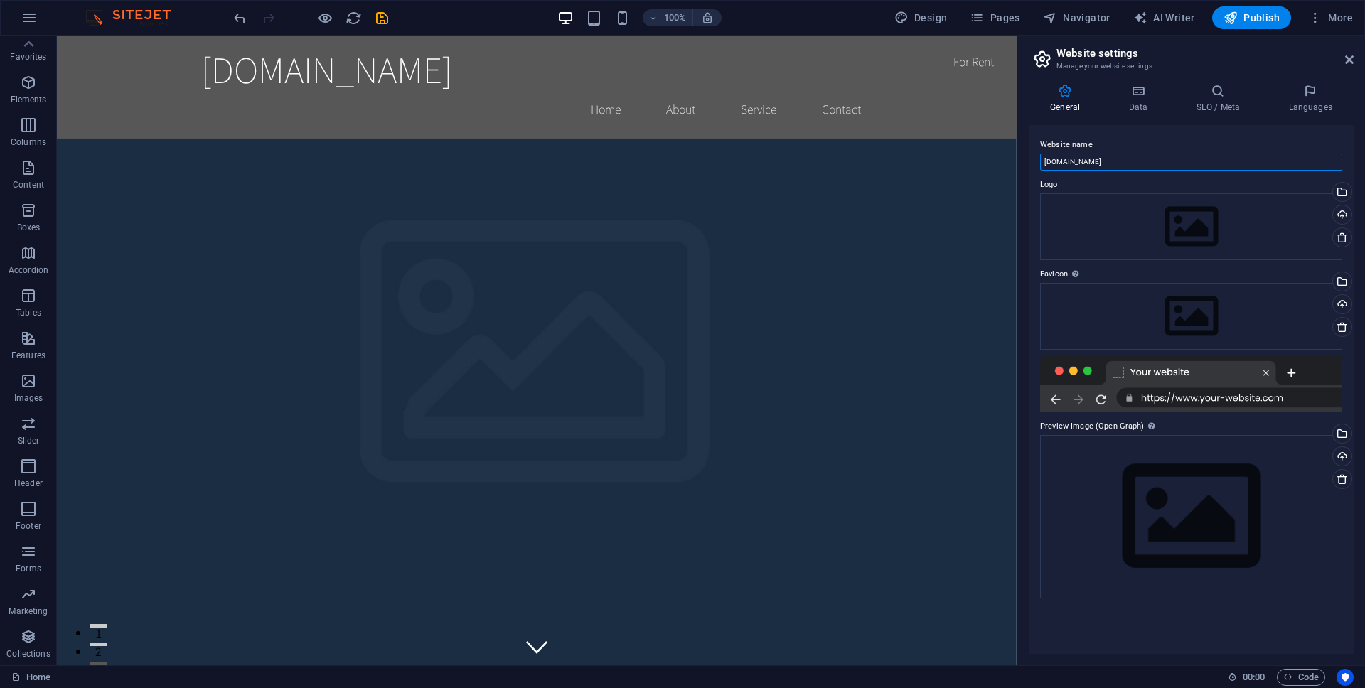
click at [1105, 162] on input "[DOMAIN_NAME]" at bounding box center [1191, 162] width 302 height 17
click at [1152, 102] on h4 "Data" at bounding box center [1141, 99] width 68 height 30
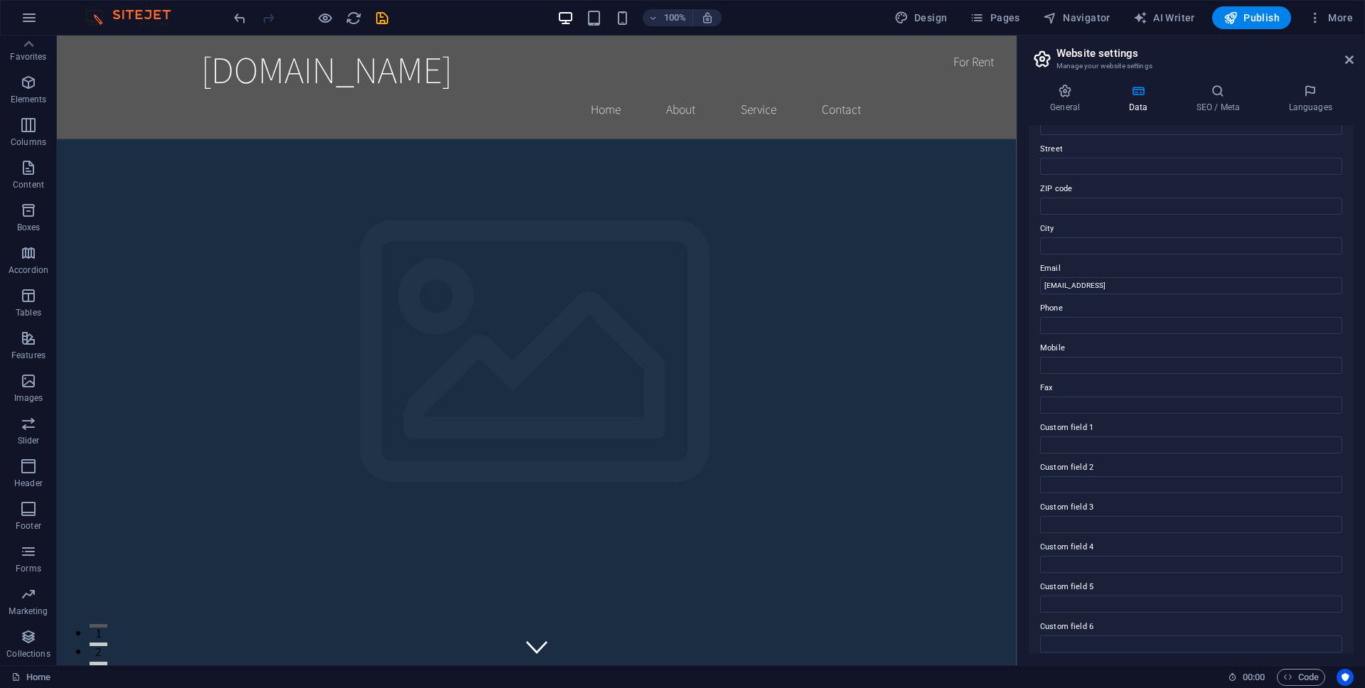
scroll to position [154, 0]
click at [1221, 112] on h4 "SEO / Meta" at bounding box center [1220, 99] width 92 height 30
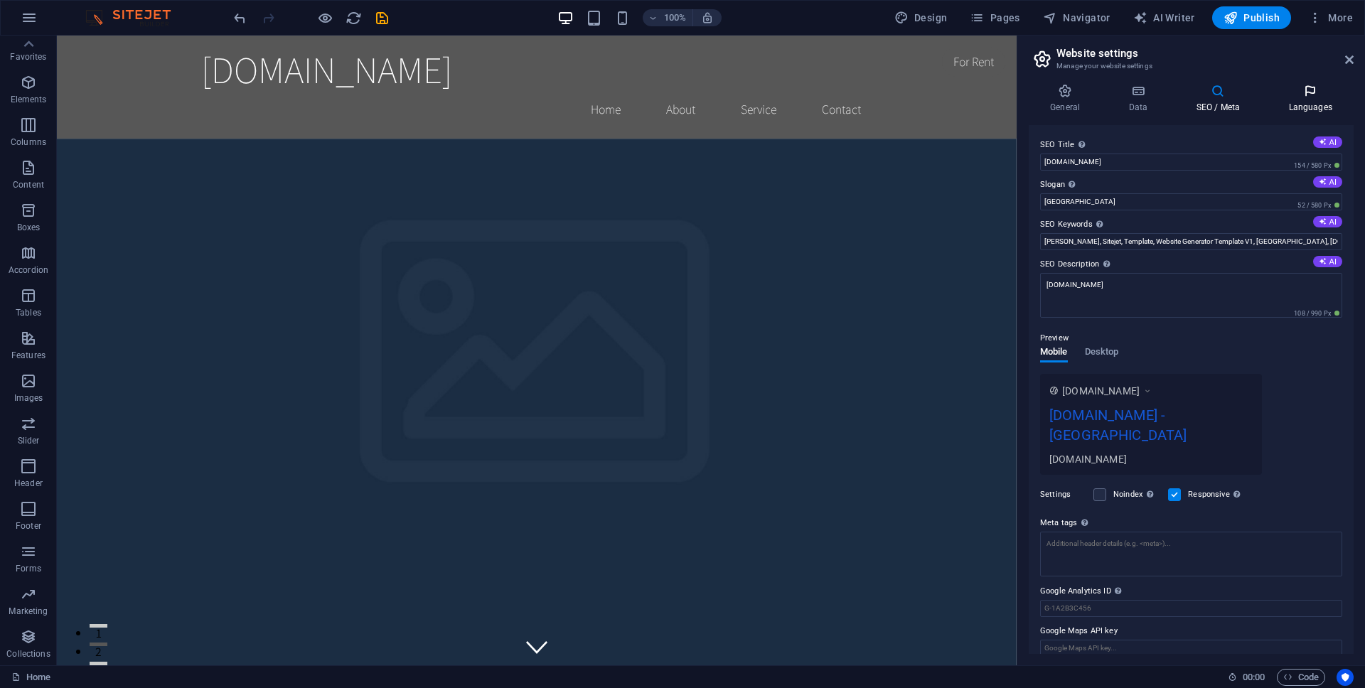
click at [1308, 90] on icon at bounding box center [1310, 91] width 87 height 14
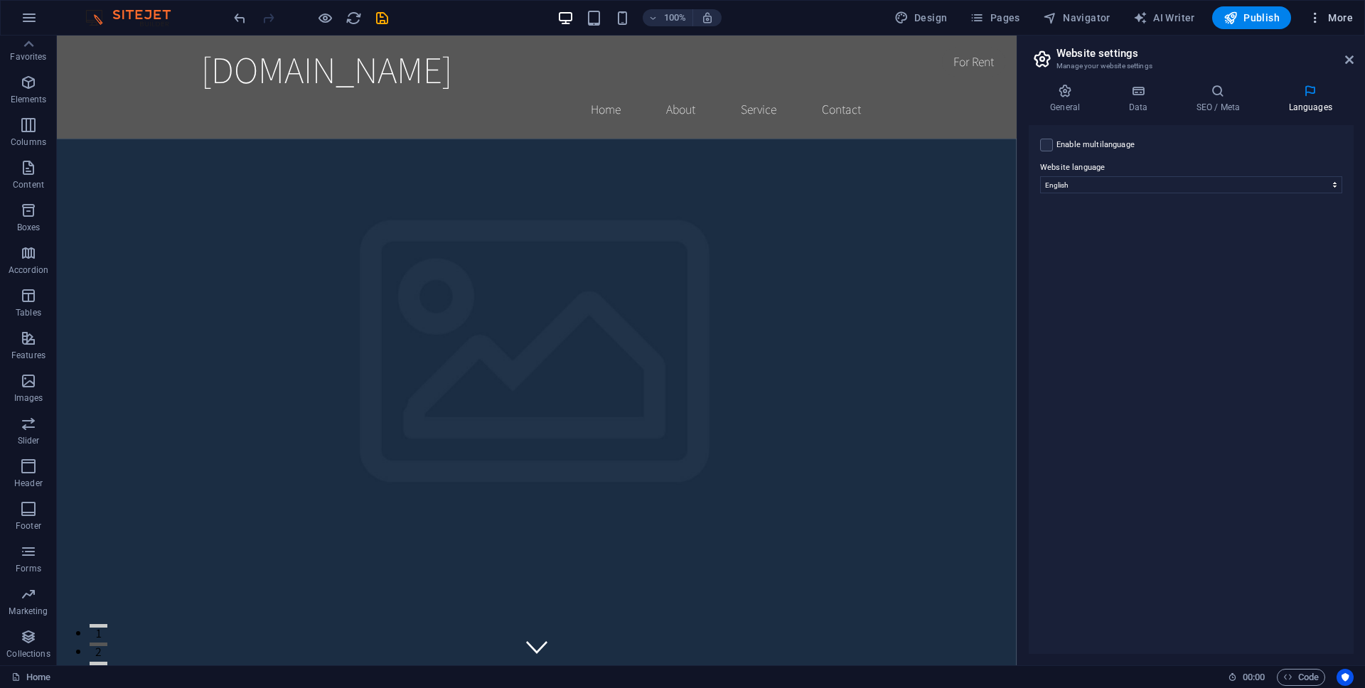
click at [1328, 12] on span "More" at bounding box center [1330, 18] width 45 height 14
click at [1295, 263] on h6 "Fonts" at bounding box center [1300, 259] width 85 height 17
select select "popularity"
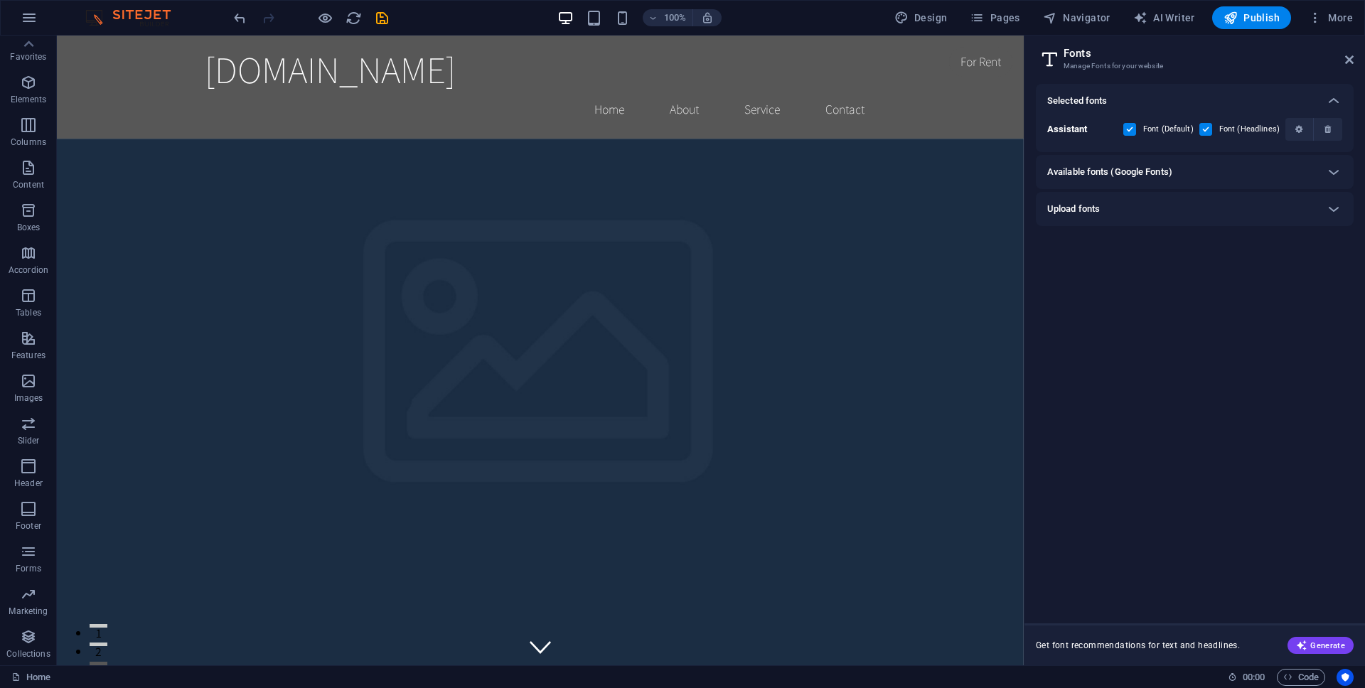
click at [1230, 161] on div "Available fonts (Google Fonts)" at bounding box center [1195, 172] width 318 height 34
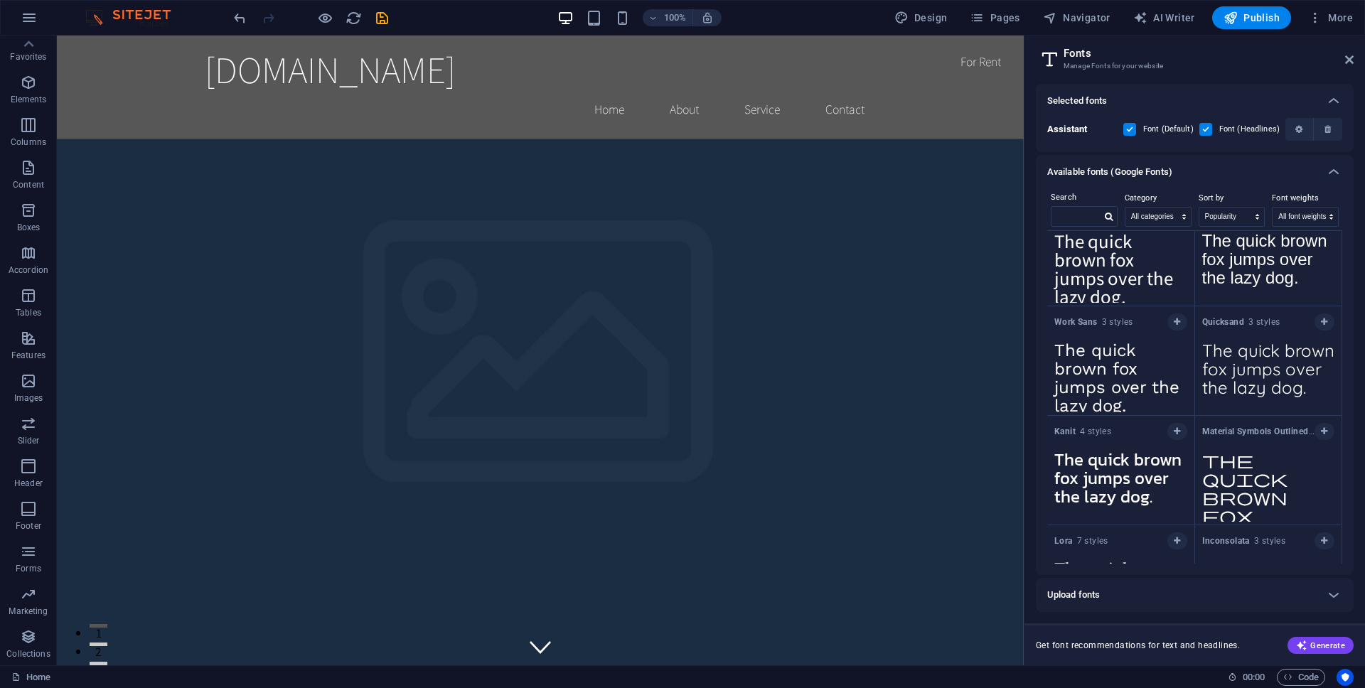
scroll to position [0, 0]
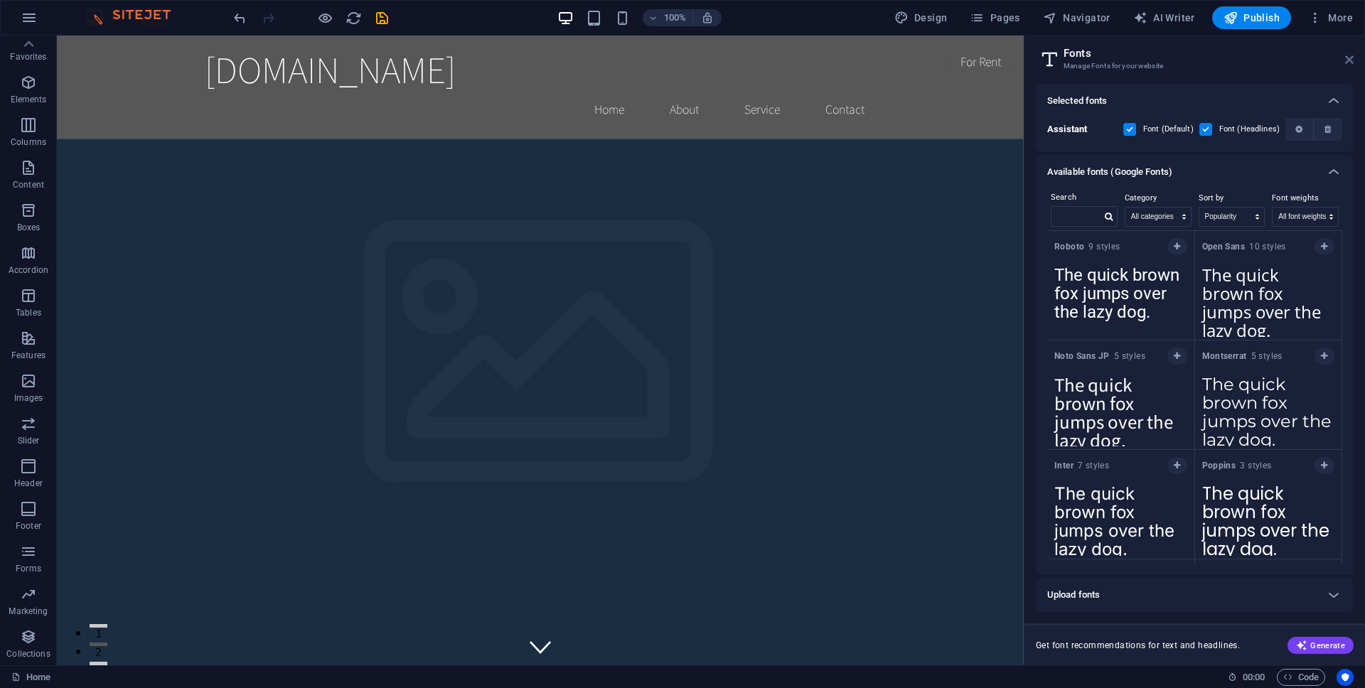
click at [1346, 59] on icon at bounding box center [1349, 59] width 9 height 11
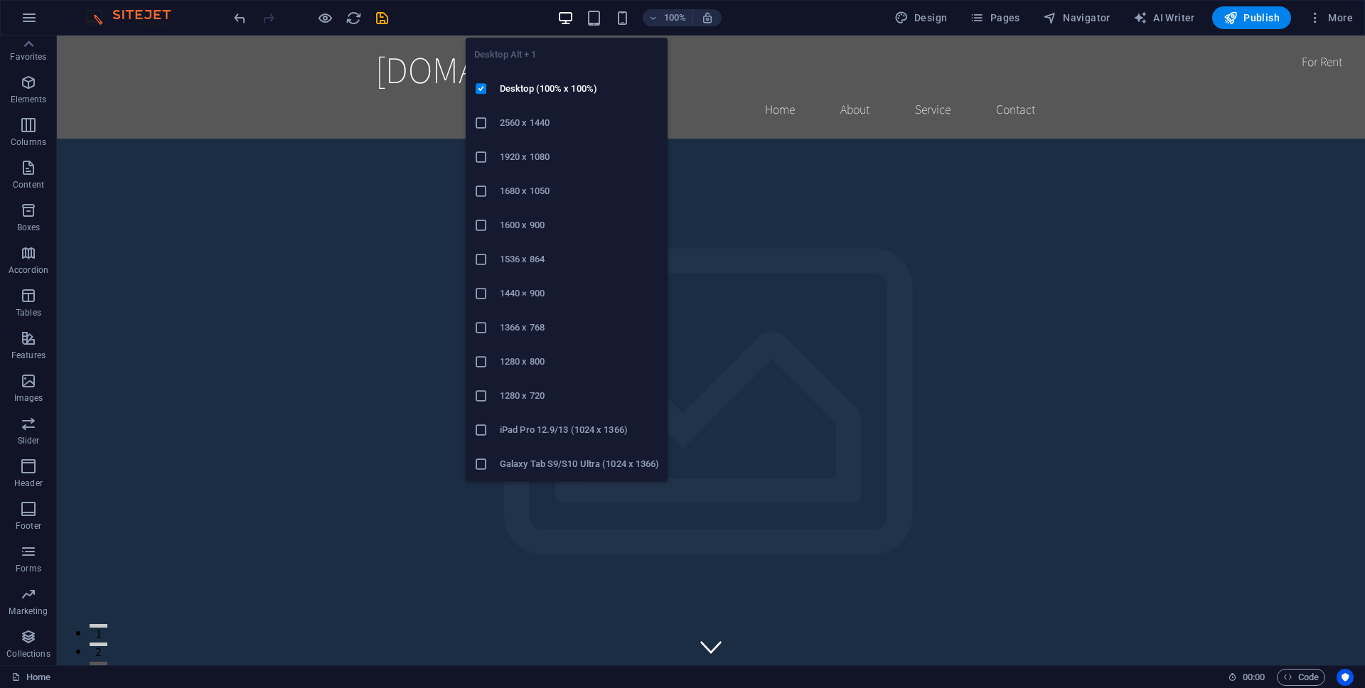
click at [480, 161] on icon at bounding box center [481, 157] width 14 height 14
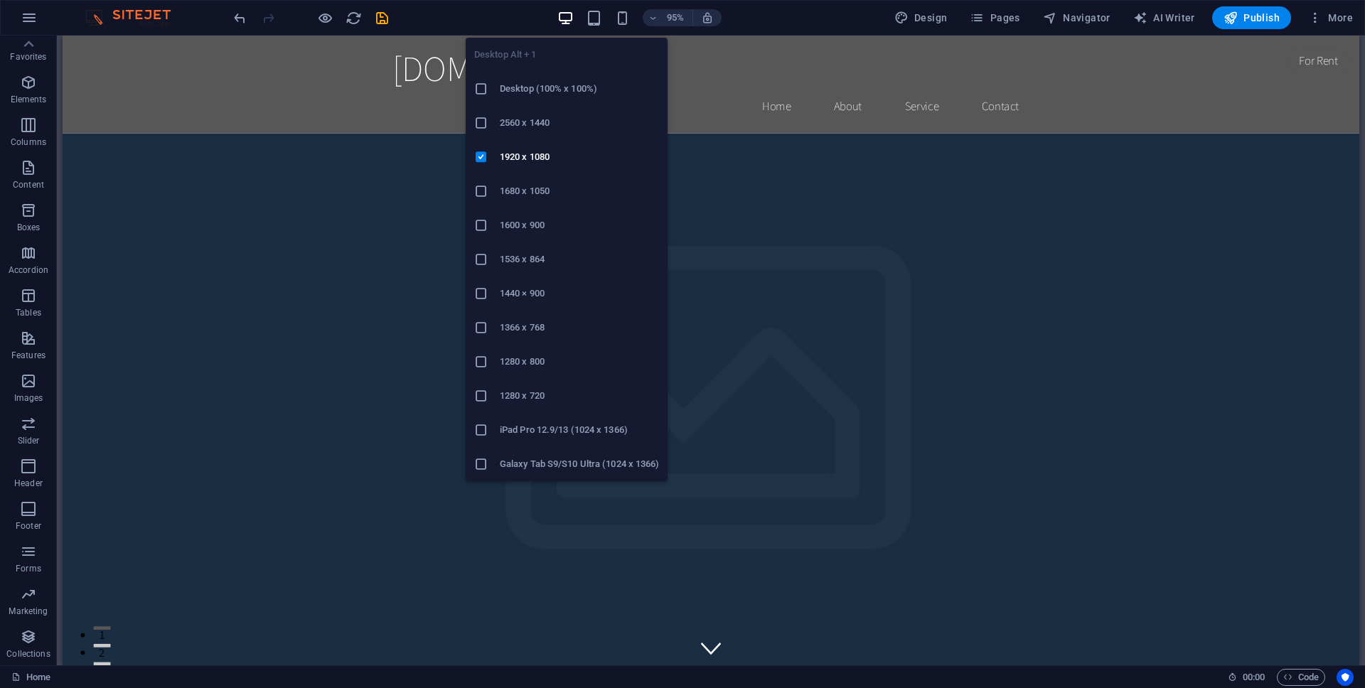
click at [500, 89] on h6 "Desktop (100% x 100%)" at bounding box center [579, 88] width 159 height 17
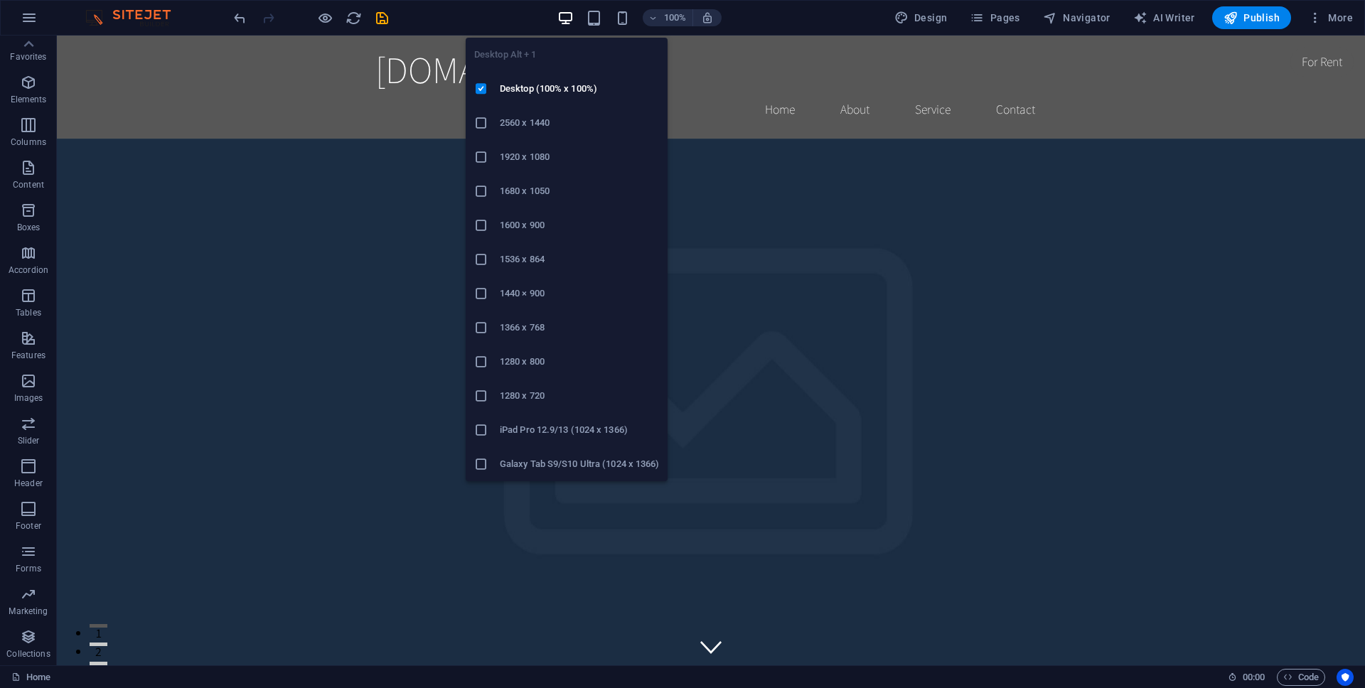
click at [559, 18] on icon "button" at bounding box center [565, 18] width 16 height 16
click at [478, 161] on icon at bounding box center [481, 157] width 14 height 14
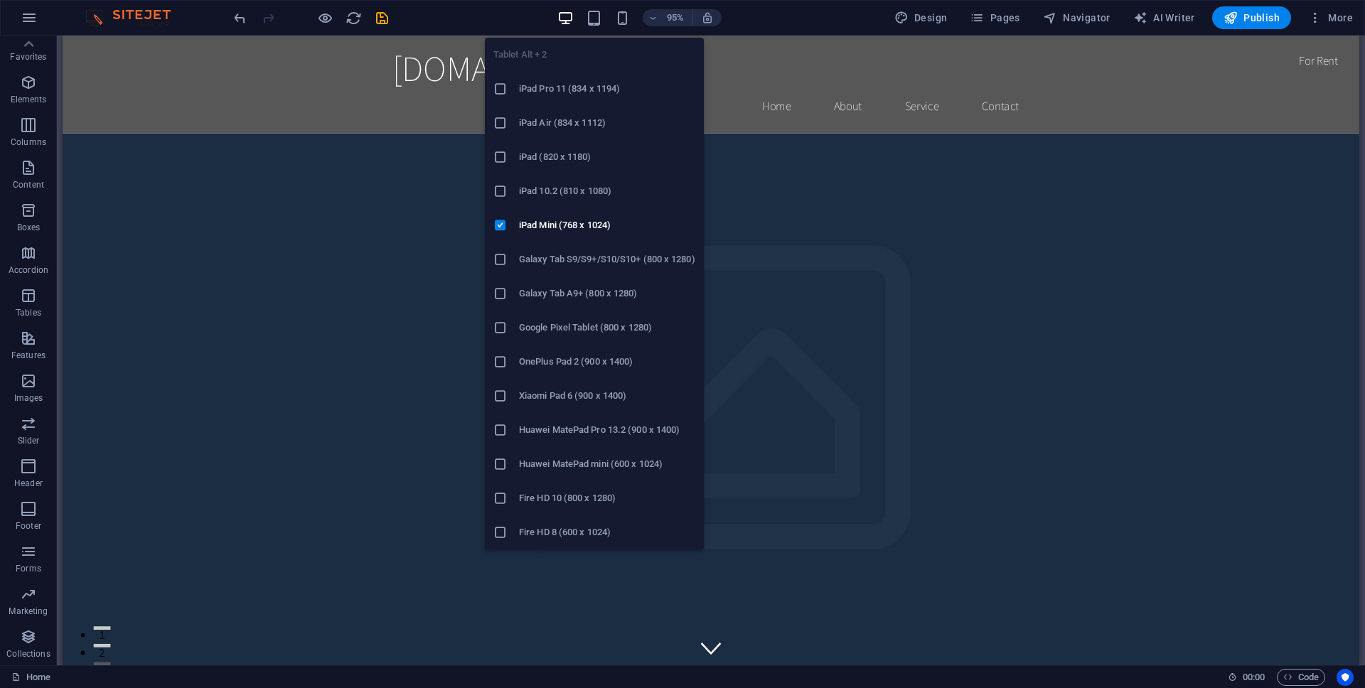
click at [528, 90] on h6 "iPad Pro 11 (834 x 1194)" at bounding box center [607, 88] width 176 height 17
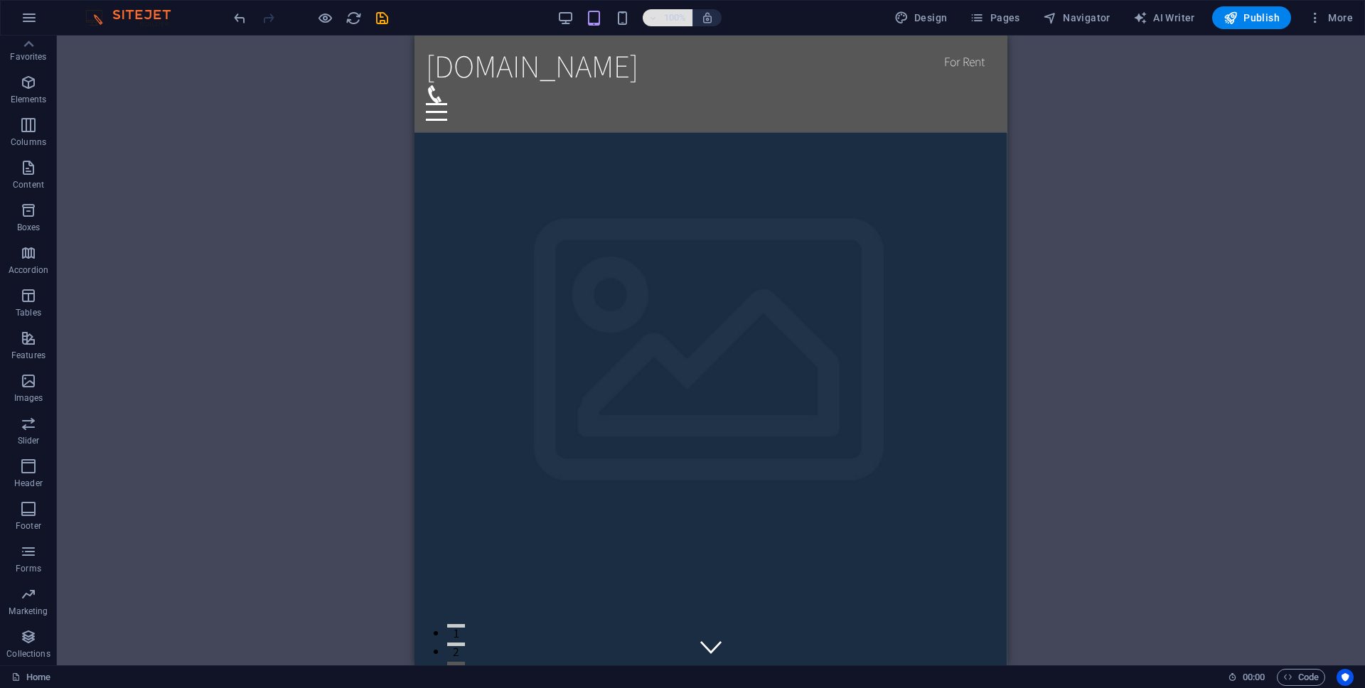
click at [676, 21] on h6 "100%" at bounding box center [675, 17] width 23 height 17
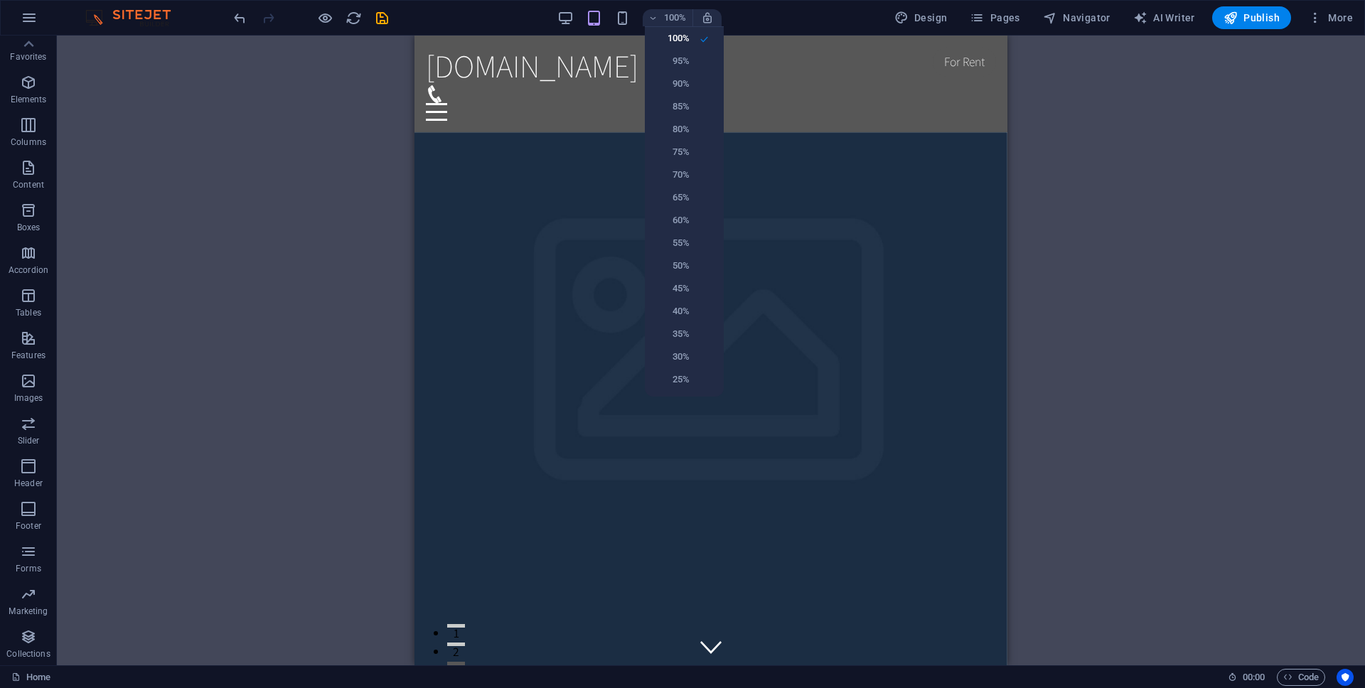
click at [742, 19] on div at bounding box center [682, 344] width 1365 height 688
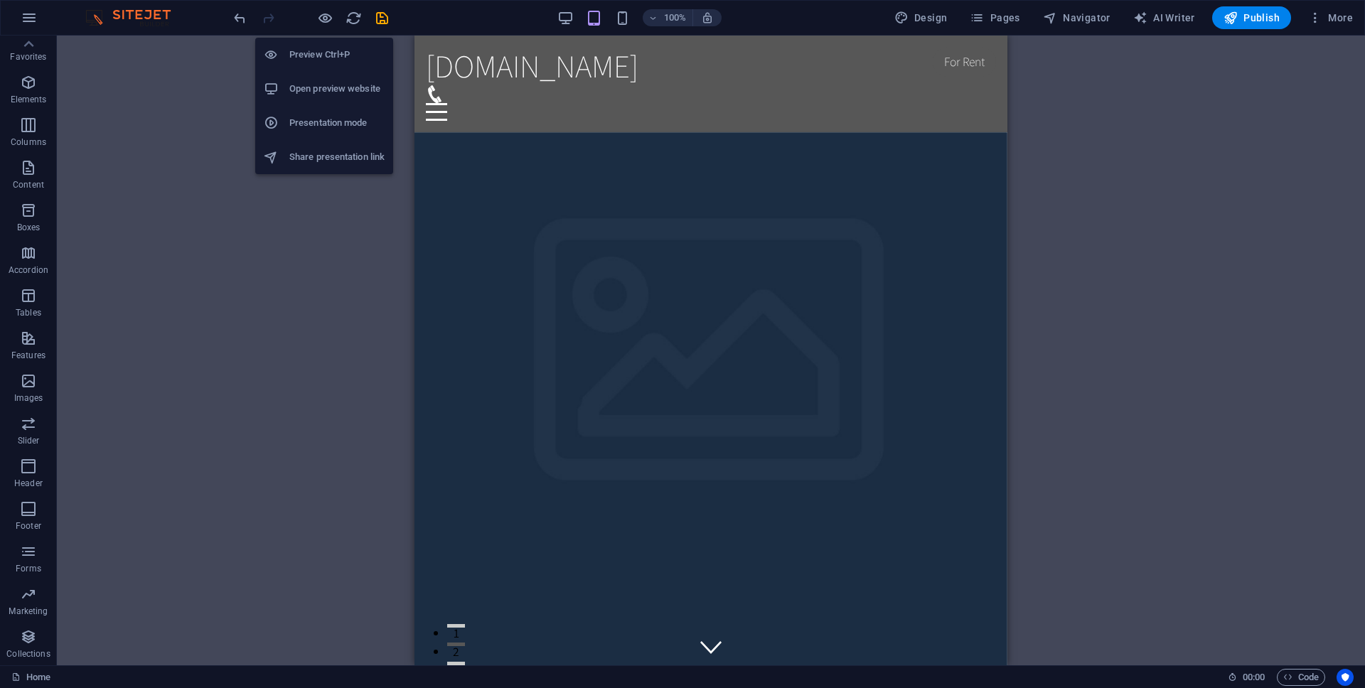
click at [327, 68] on li "Preview Ctrl+P" at bounding box center [324, 55] width 138 height 34
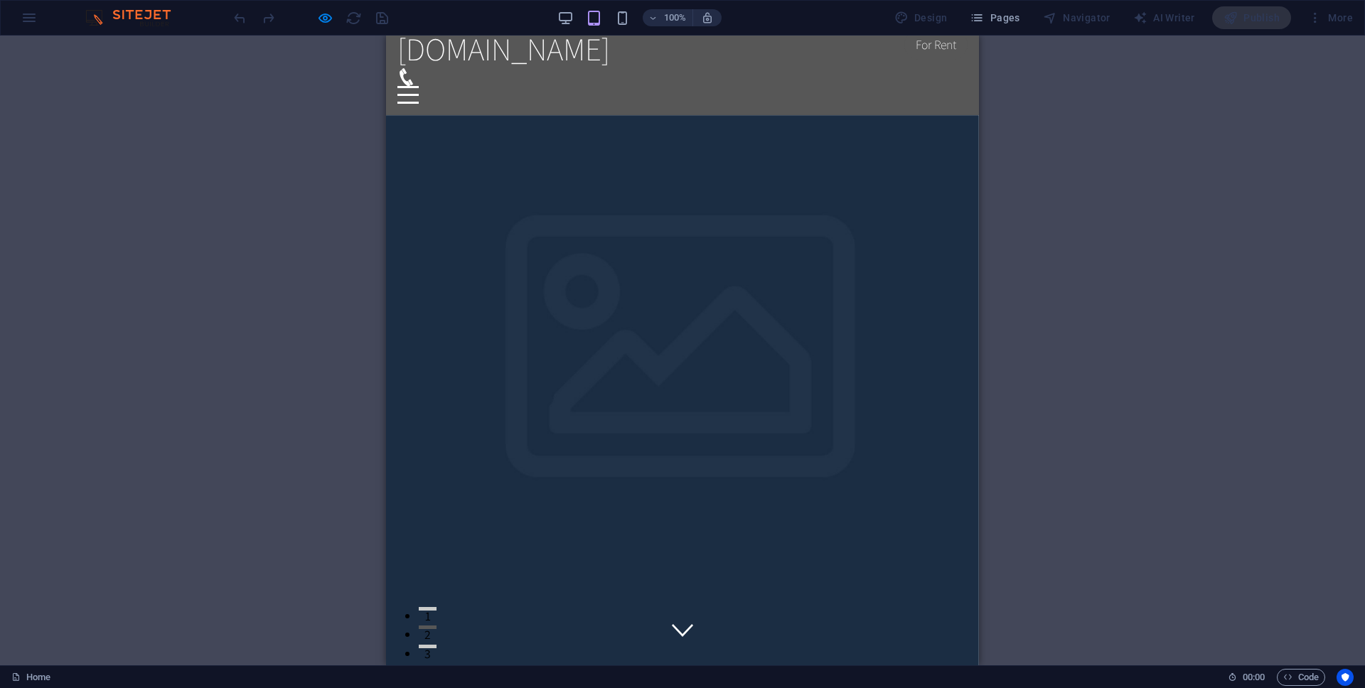
scroll to position [18, 0]
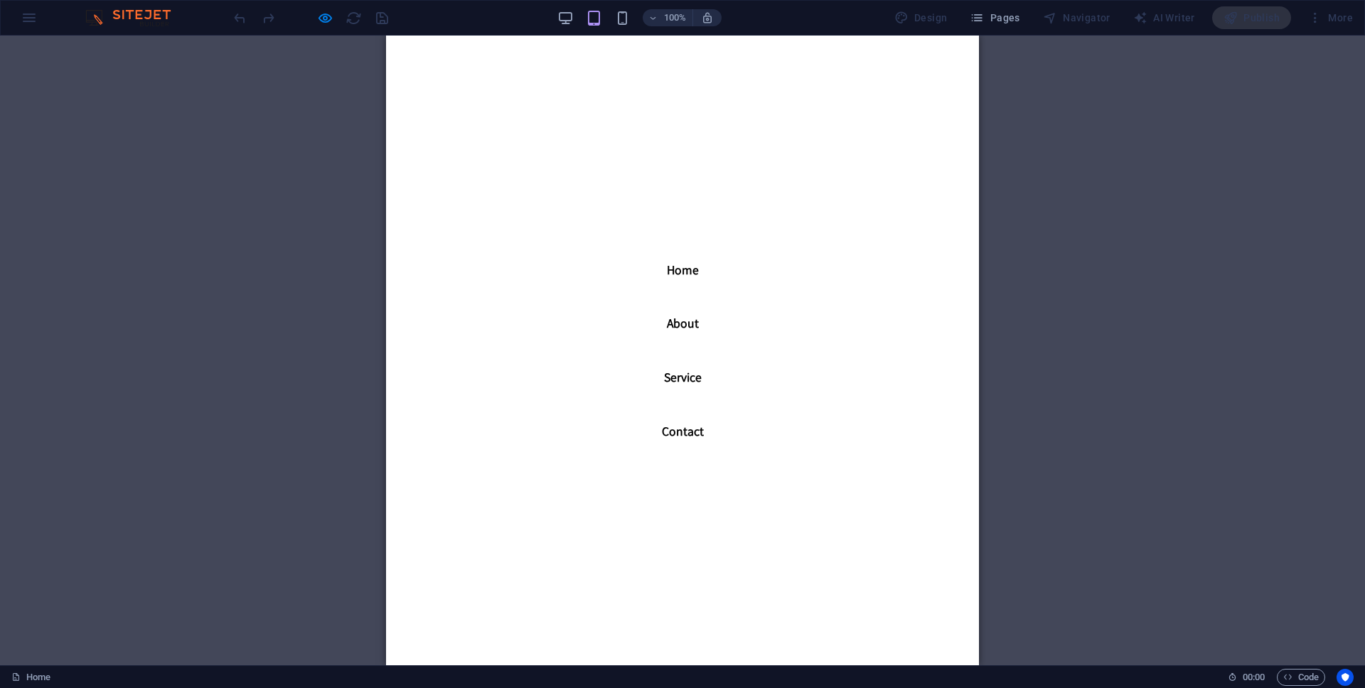
scroll to position [0, 0]
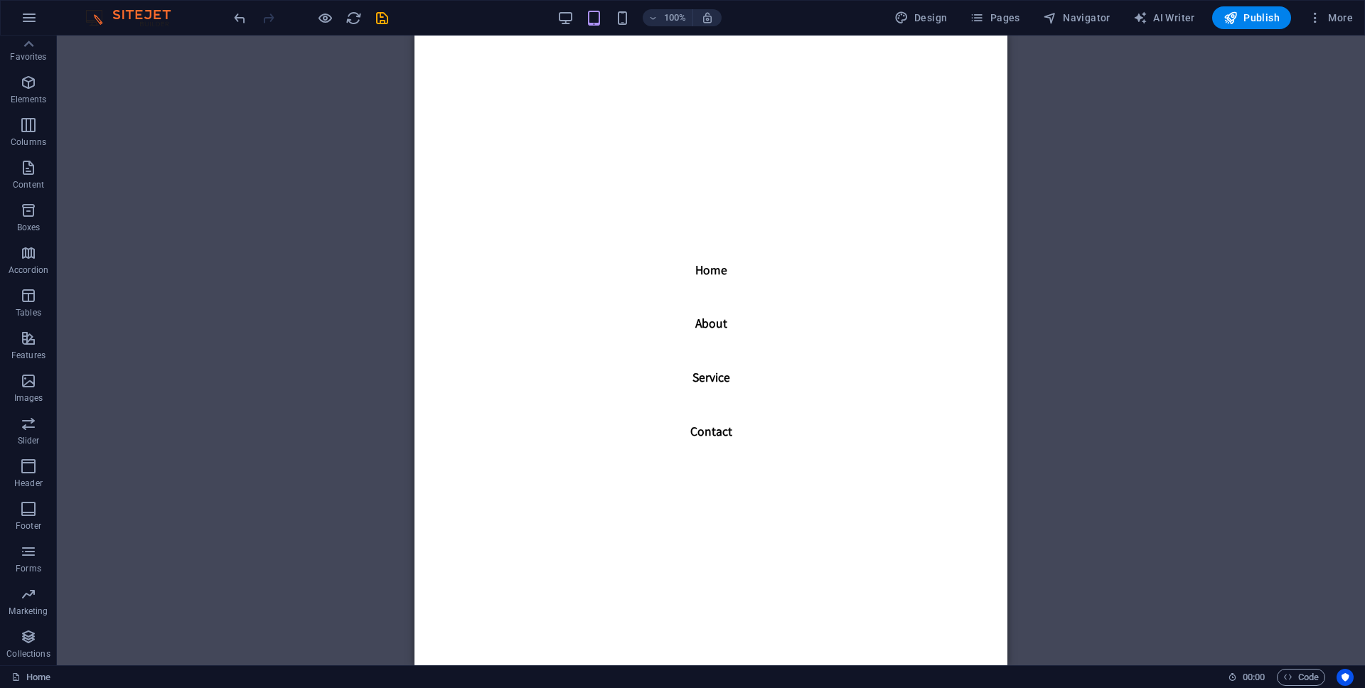
click at [834, 133] on nav "Home About Service Contact" at bounding box center [710, 351] width 593 height 630
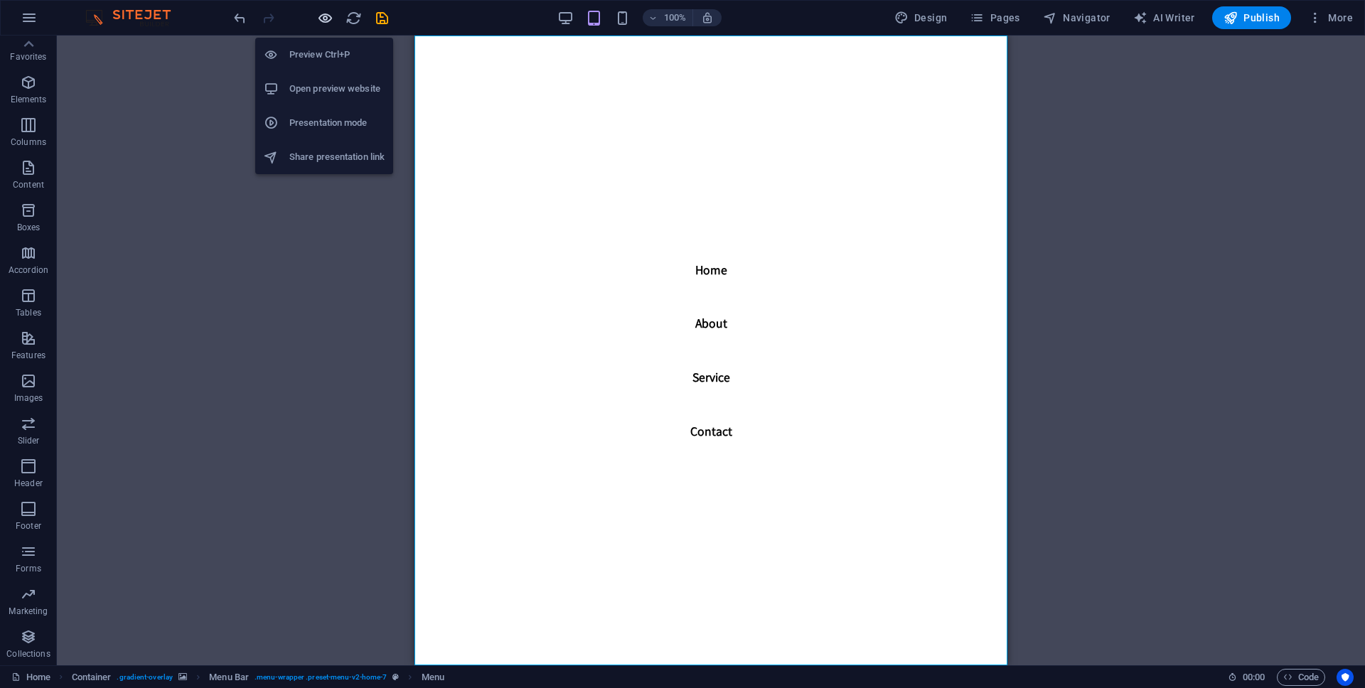
click at [323, 19] on icon "button" at bounding box center [325, 18] width 16 height 16
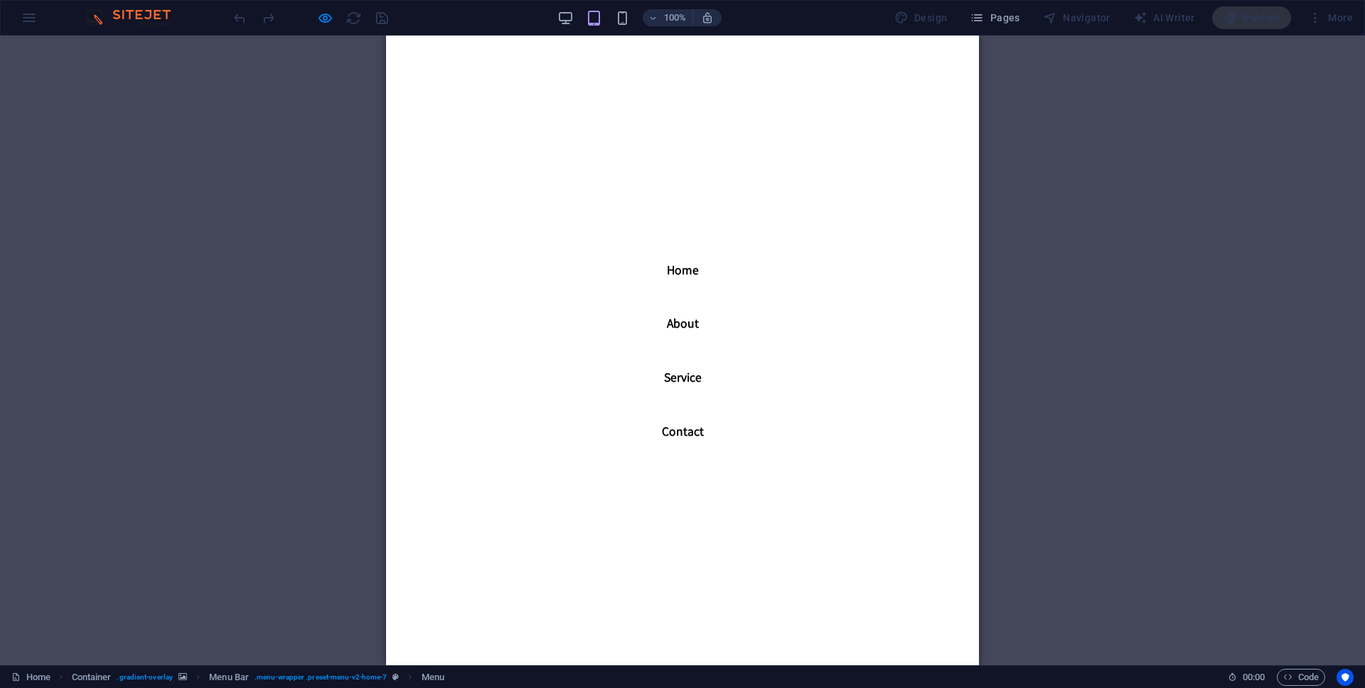
click at [684, 269] on link "Home" at bounding box center [682, 270] width 55 height 36
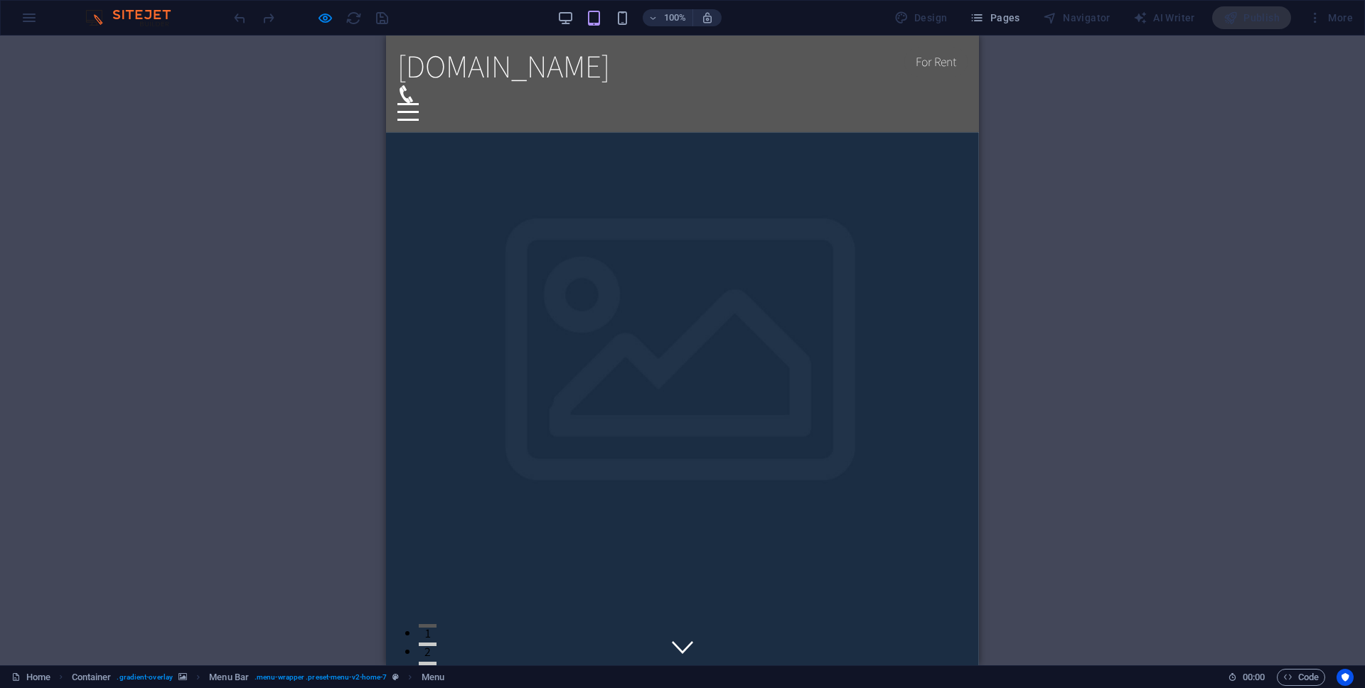
click at [419, 103] on div at bounding box center [407, 104] width 21 height 2
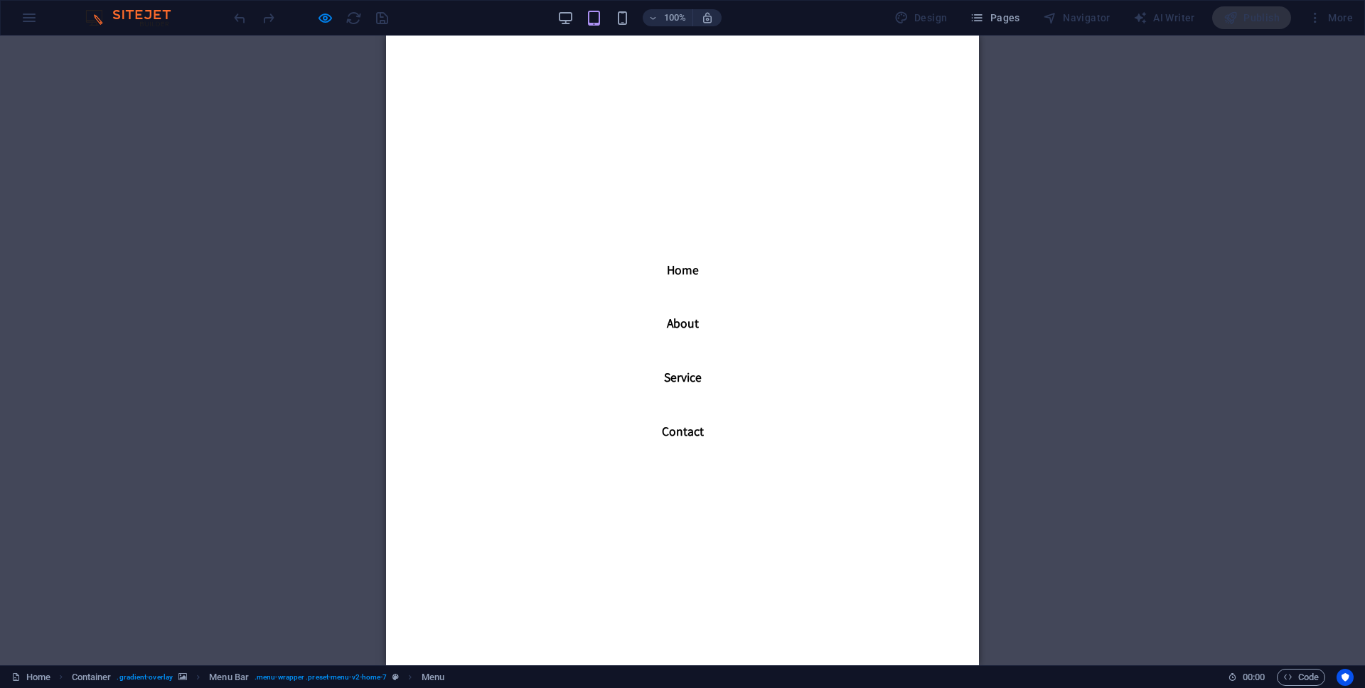
click at [689, 328] on link "About" at bounding box center [682, 324] width 55 height 36
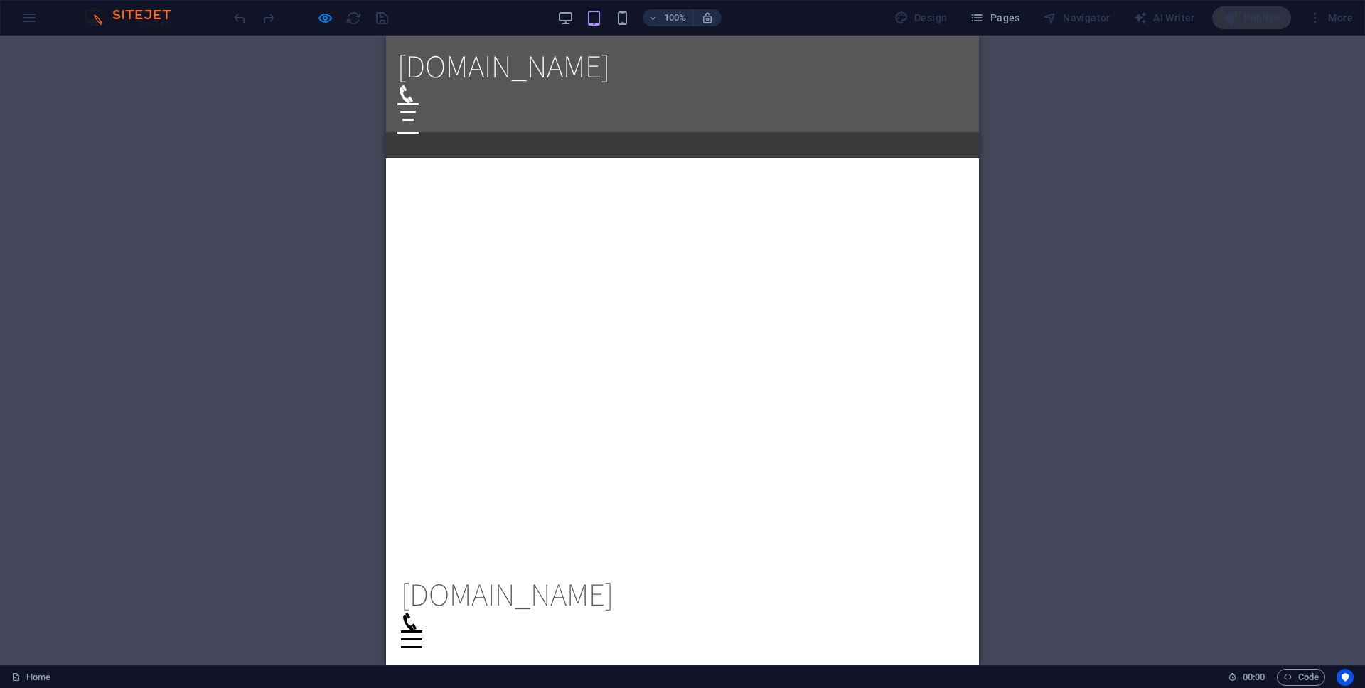
scroll to position [2270, 0]
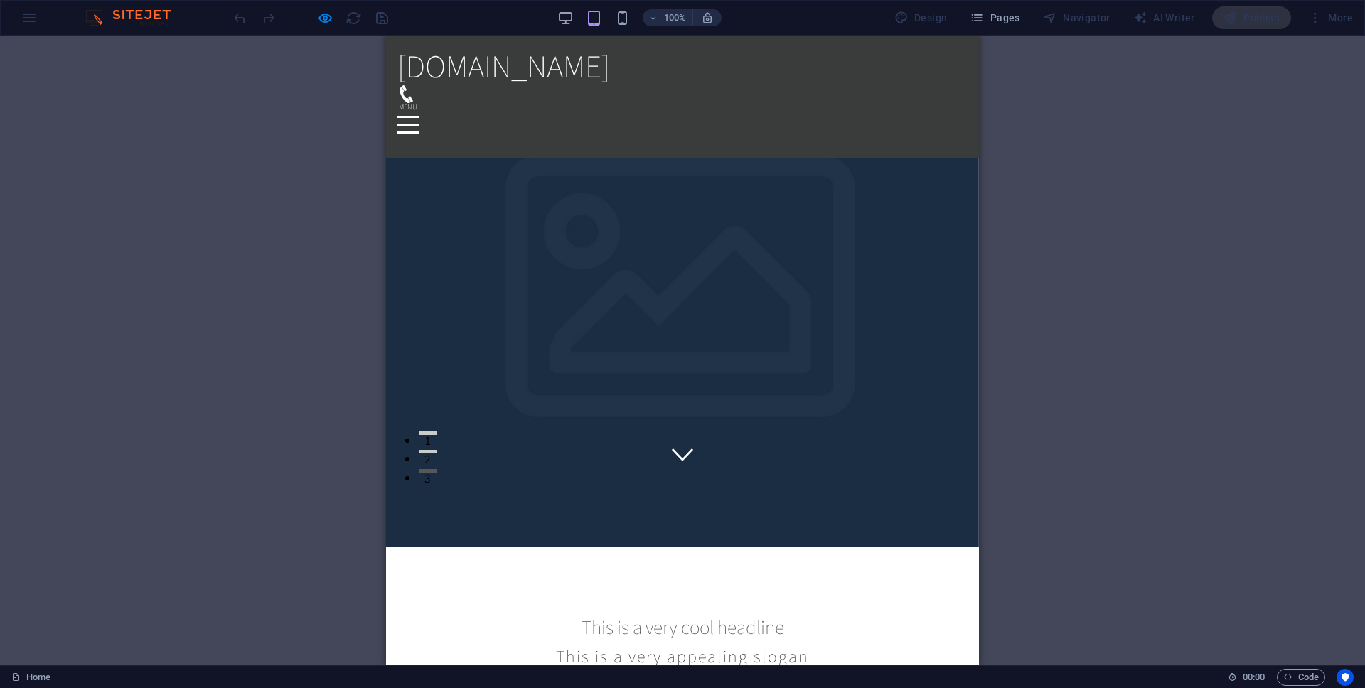
scroll to position [0, 0]
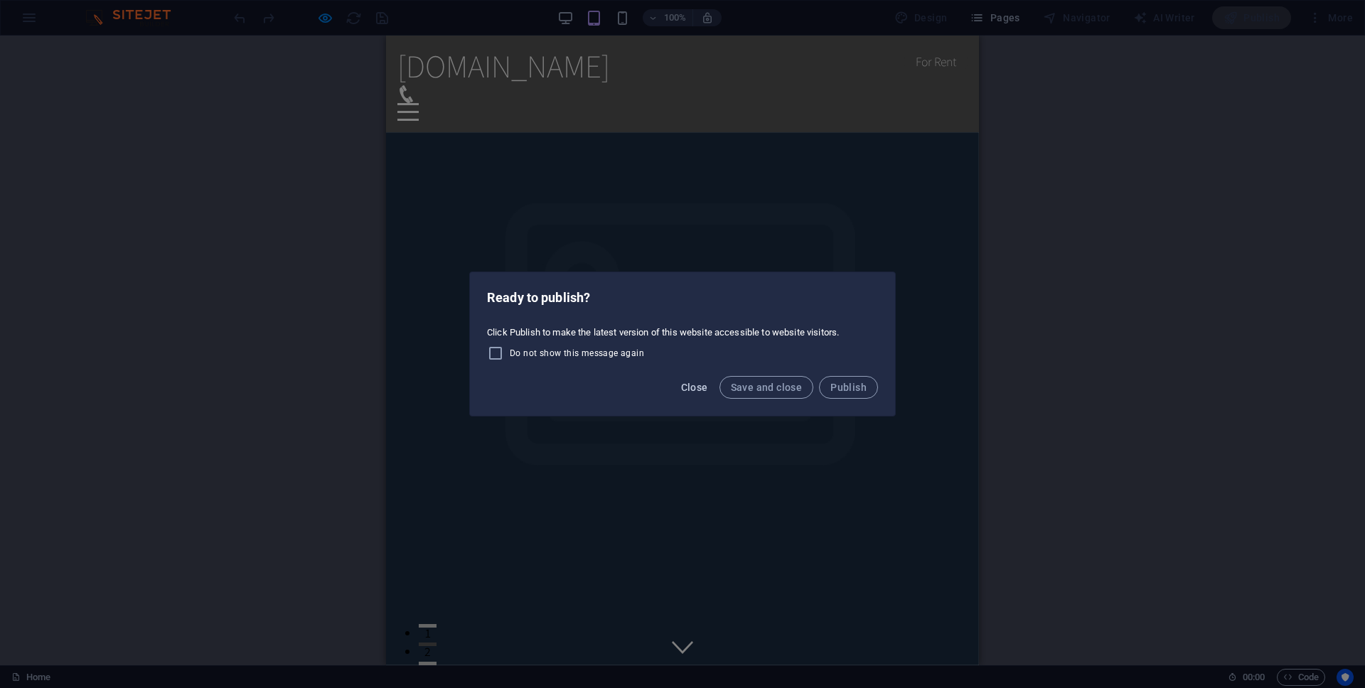
click at [689, 385] on span "Close" at bounding box center [694, 387] width 27 height 11
